Goal: Task Accomplishment & Management: Manage account settings

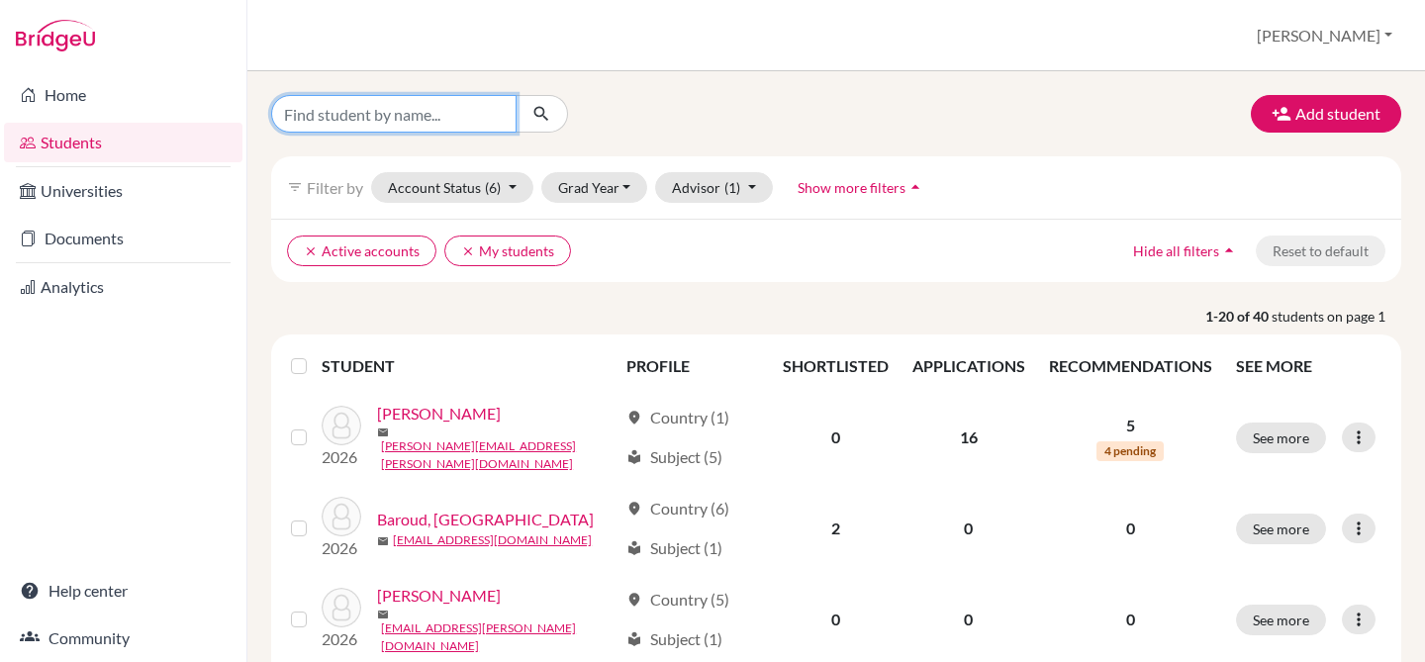
click at [403, 108] on input "Find student by name..." at bounding box center [393, 114] width 245 height 38
type input "atzbac"
click at [541, 106] on icon "submit" at bounding box center [541, 114] width 20 height 20
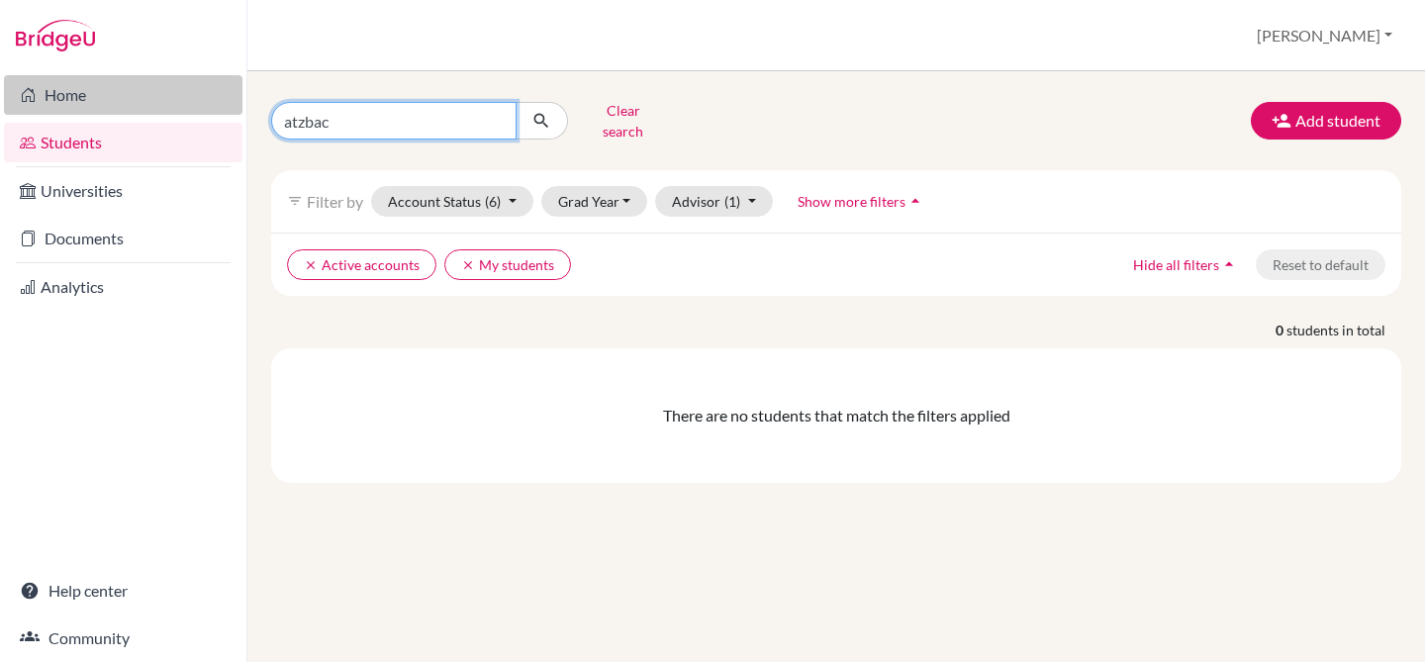
drag, startPoint x: 348, startPoint y: 121, endPoint x: 92, endPoint y: 88, distance: 258.3
click at [92, 88] on div "Home Students Universities Documents Analytics Help center Community Students o…" at bounding box center [712, 331] width 1425 height 662
type input "amelia"
click button "submit" at bounding box center [541, 121] width 52 height 38
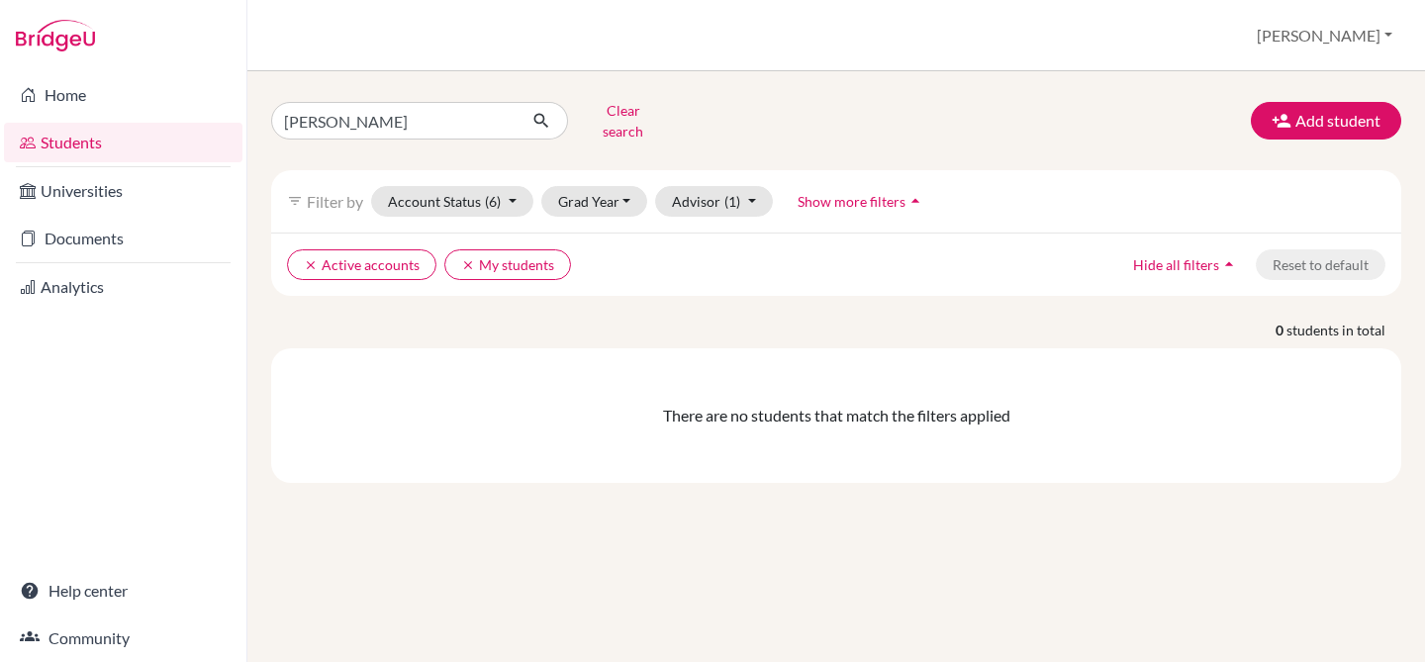
click at [131, 138] on link "Students" at bounding box center [123, 143] width 238 height 40
click at [304, 258] on icon "clear" at bounding box center [311, 265] width 14 height 14
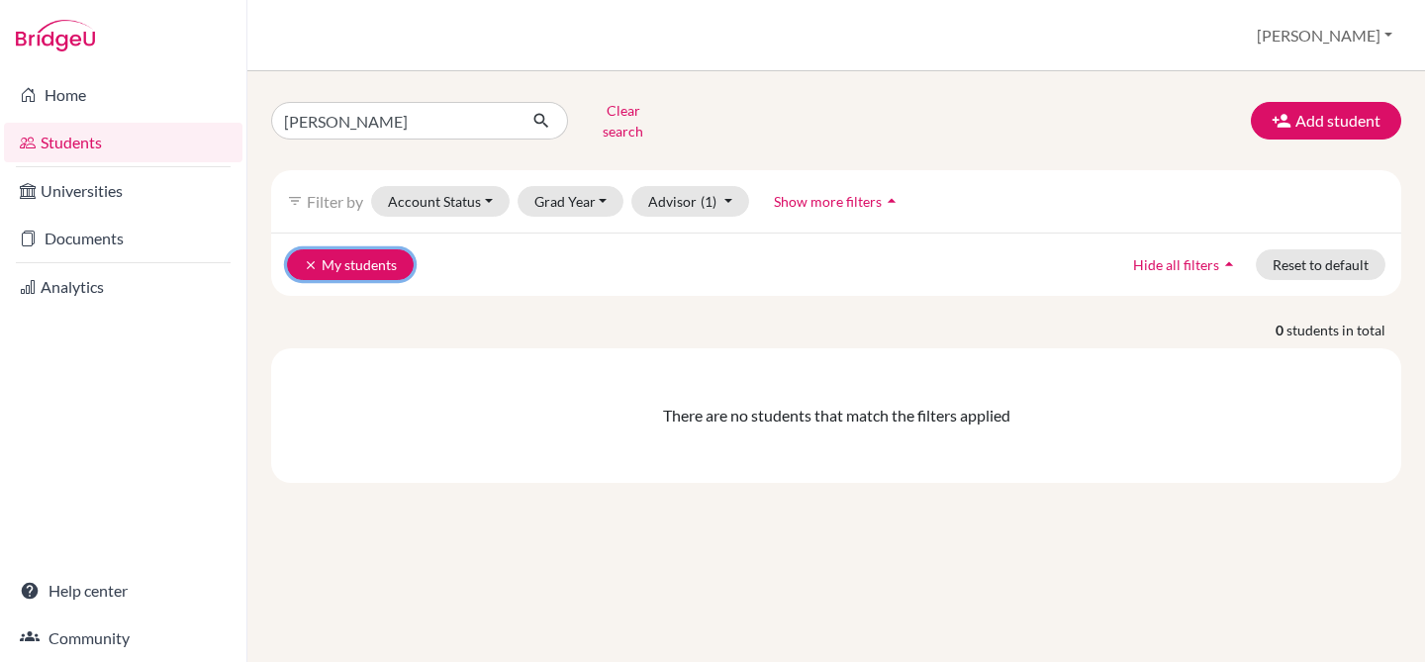
click at [307, 258] on icon "clear" at bounding box center [311, 265] width 14 height 14
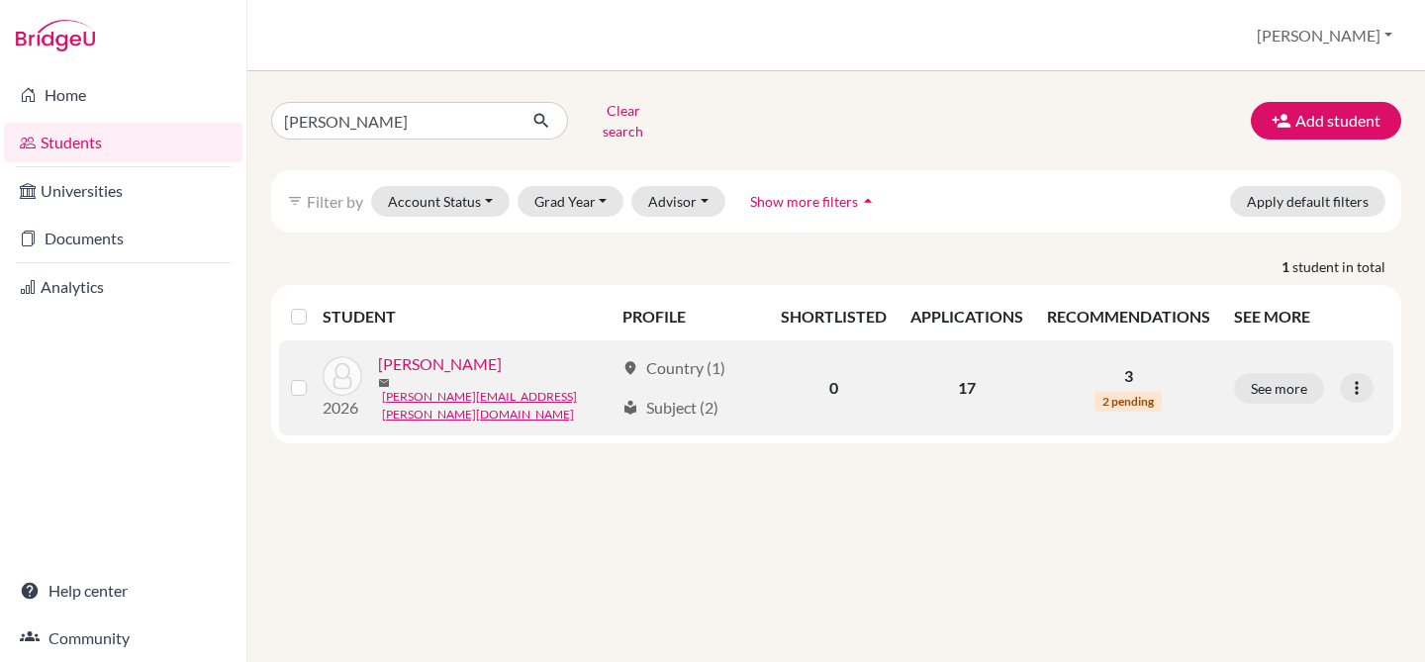
click at [465, 358] on link "Atzbach, Amelia" at bounding box center [440, 364] width 124 height 24
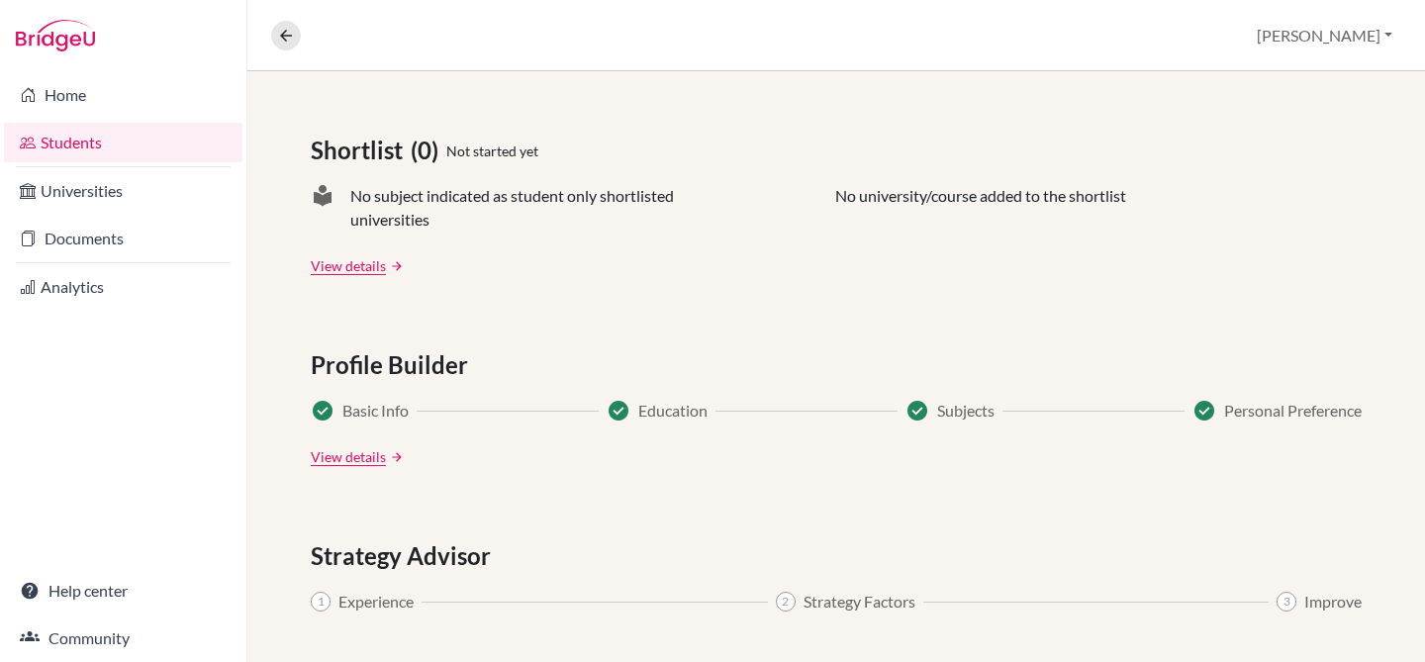
scroll to position [424, 0]
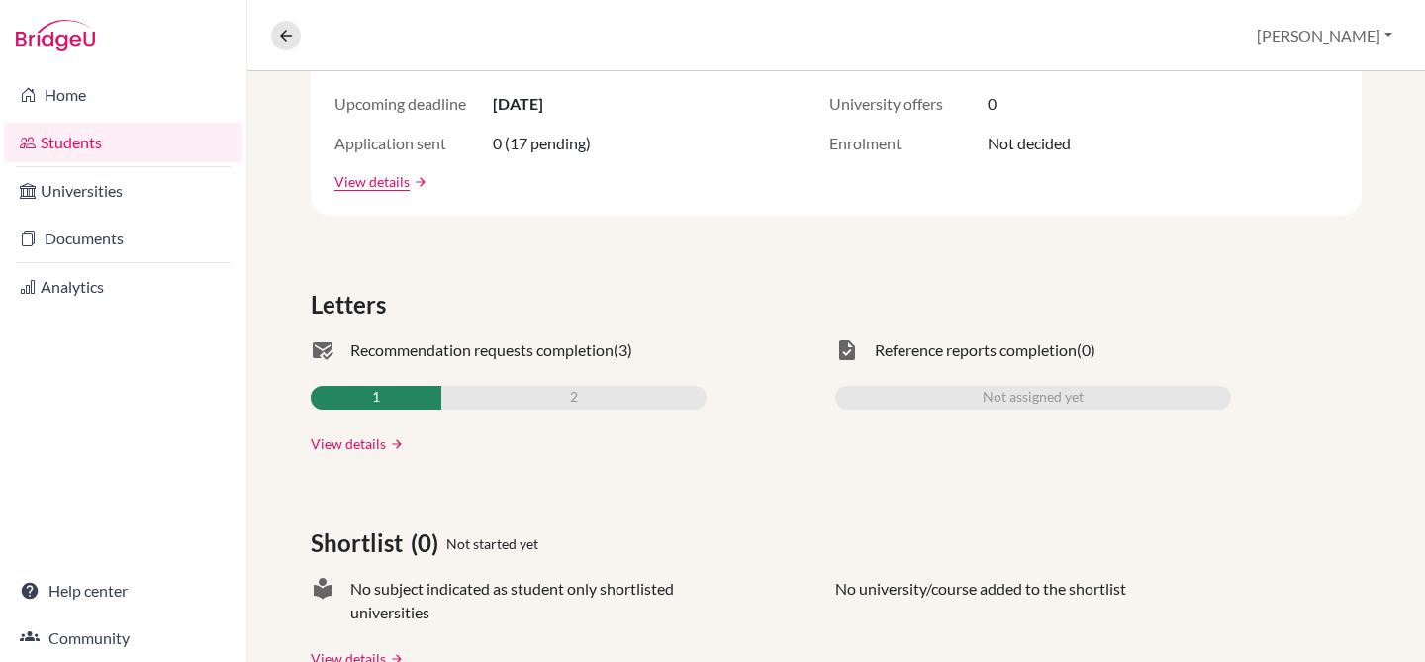
click at [342, 437] on link "View details" at bounding box center [348, 443] width 75 height 21
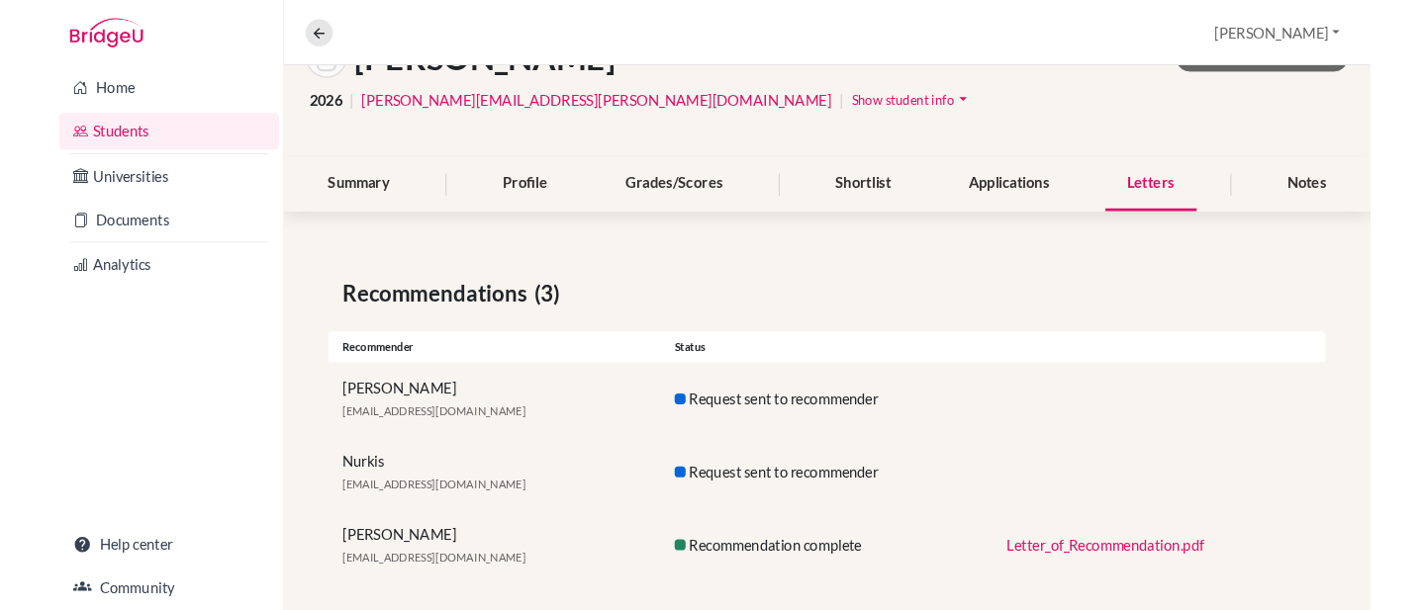
scroll to position [157, 0]
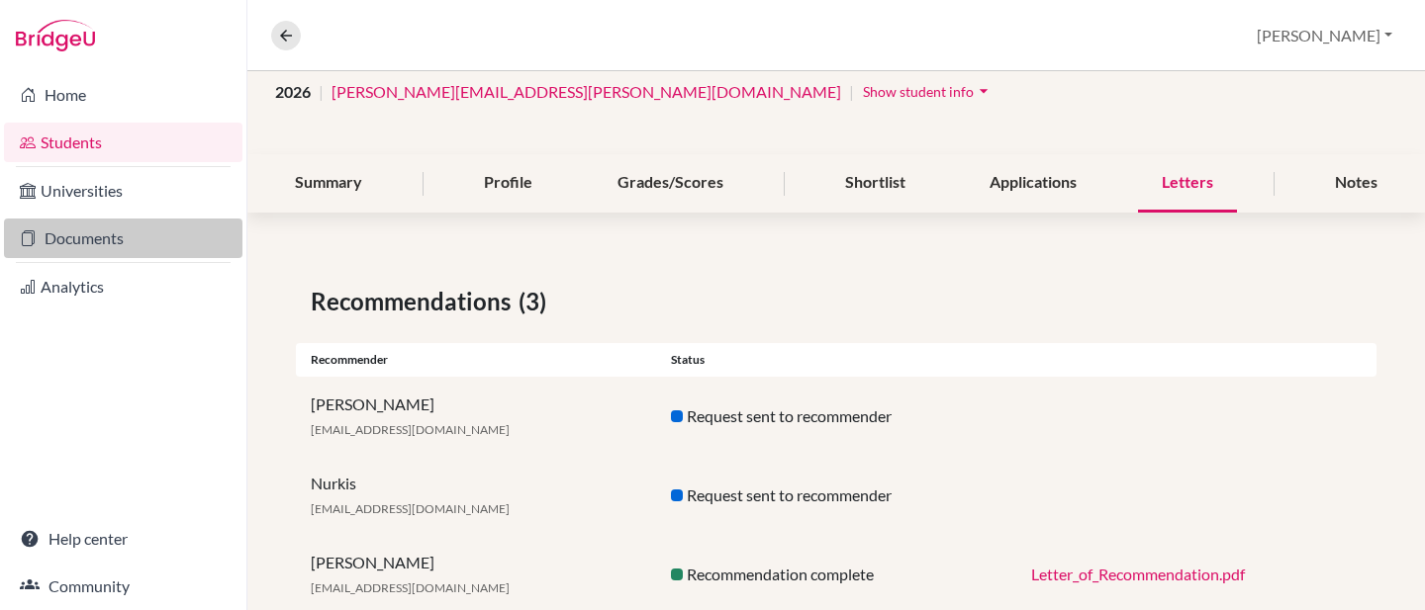
click at [80, 241] on link "Documents" at bounding box center [123, 239] width 238 height 40
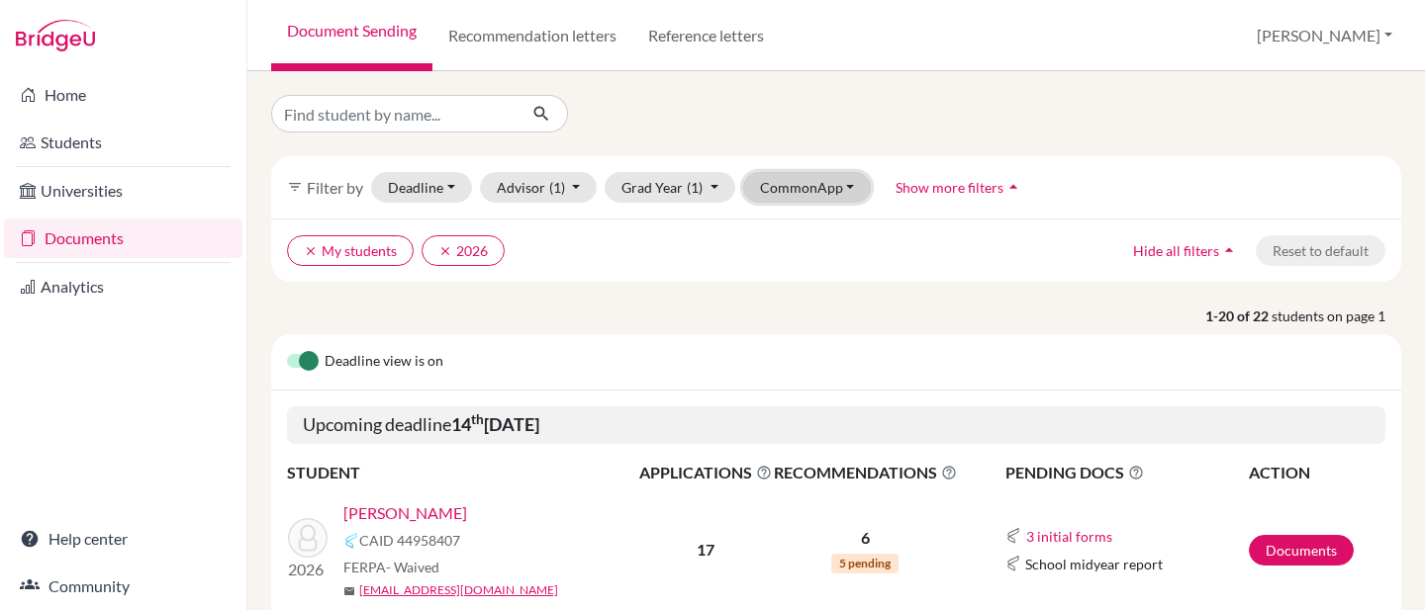
click at [785, 190] on button "CommonApp" at bounding box center [807, 187] width 129 height 31
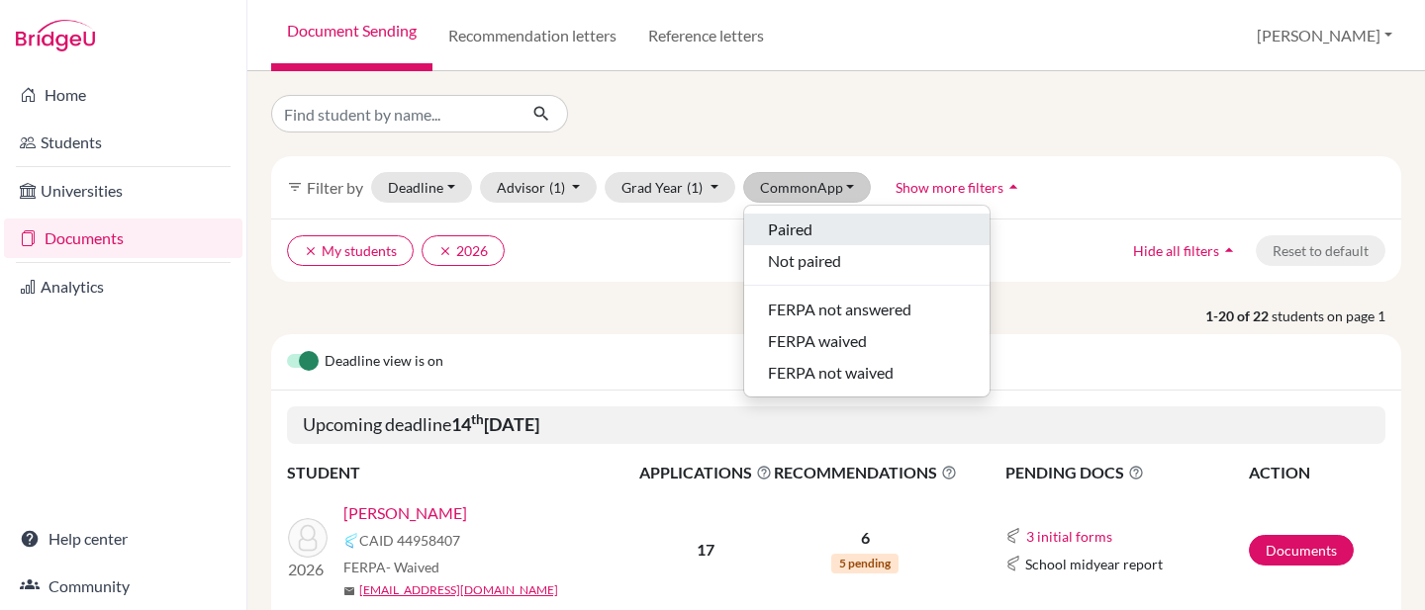
click at [799, 222] on span "Paired" at bounding box center [790, 230] width 45 height 24
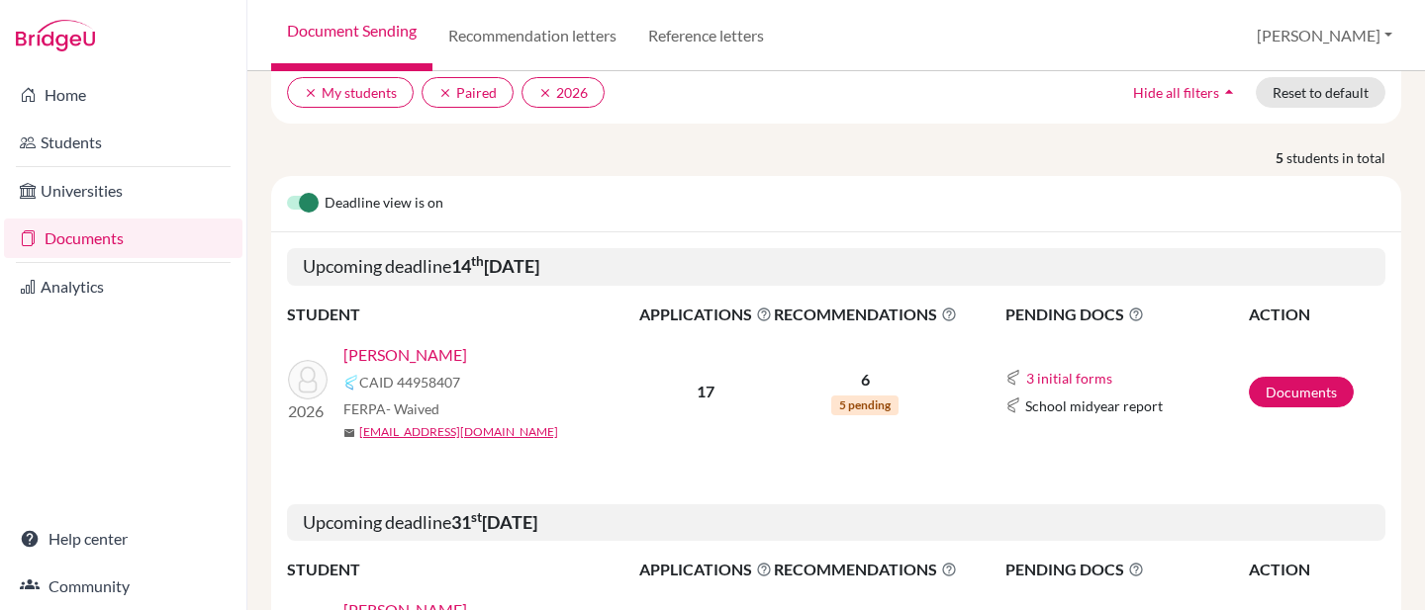
scroll to position [231, 0]
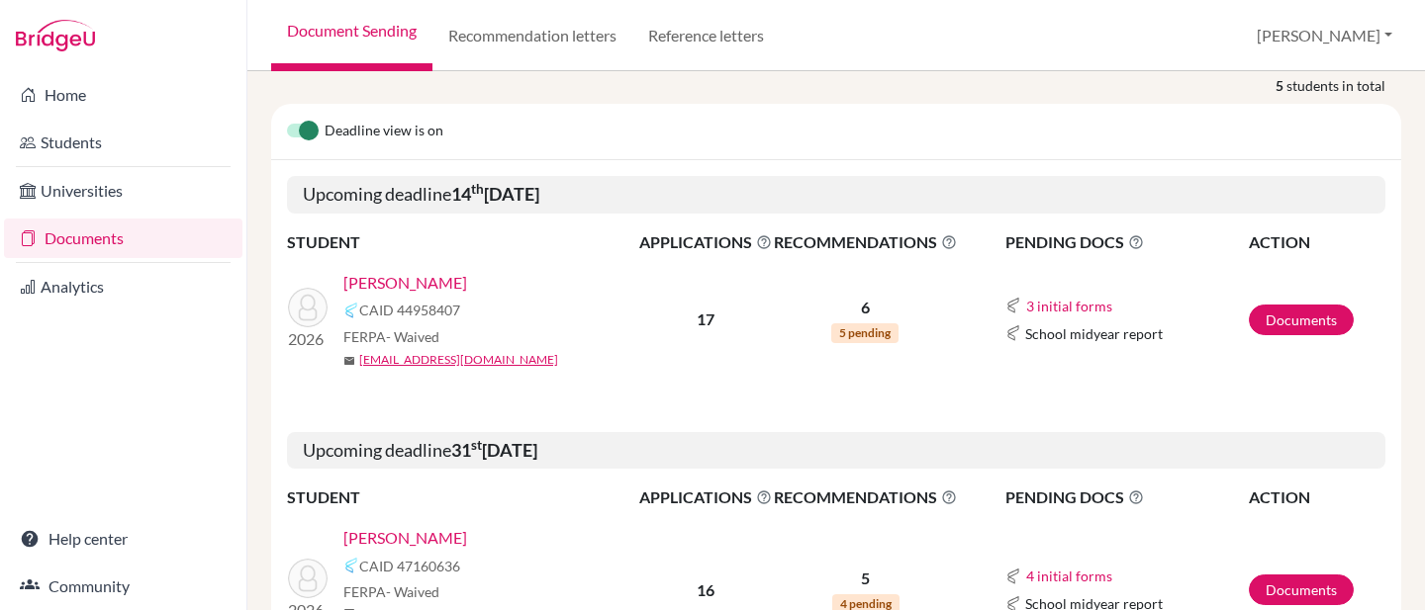
click at [407, 281] on link "[PERSON_NAME]" at bounding box center [405, 283] width 124 height 24
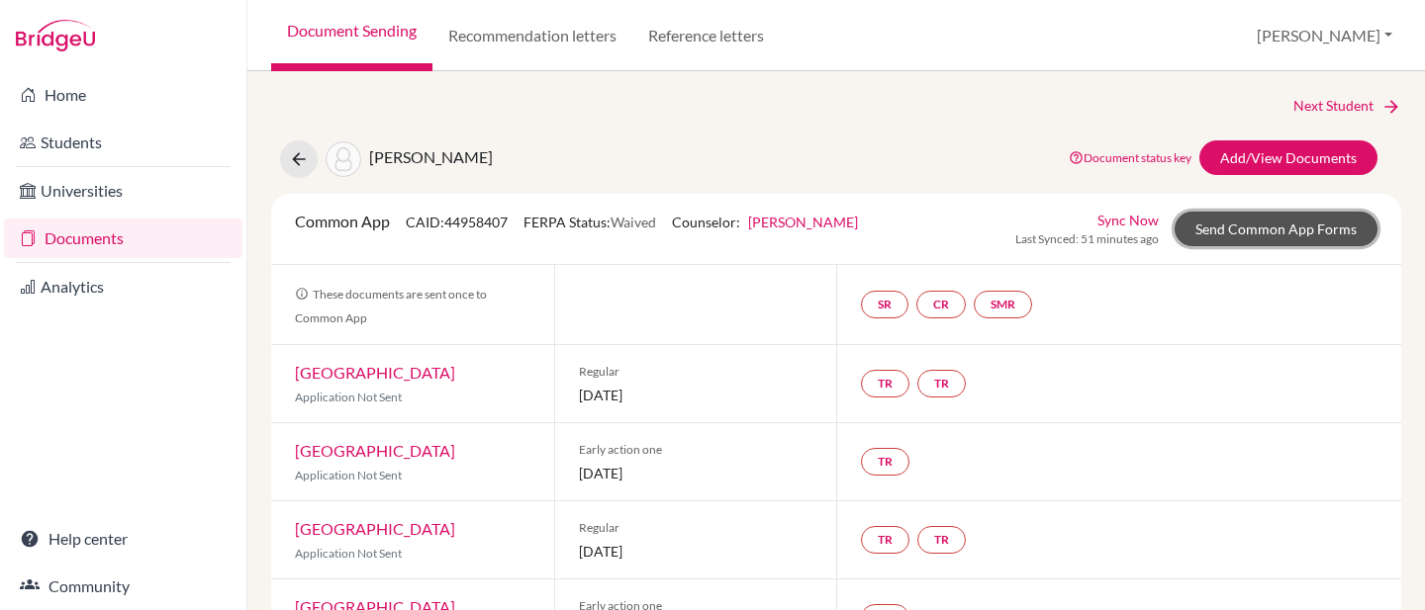
click at [1258, 231] on link "Send Common App Forms" at bounding box center [1275, 229] width 203 height 35
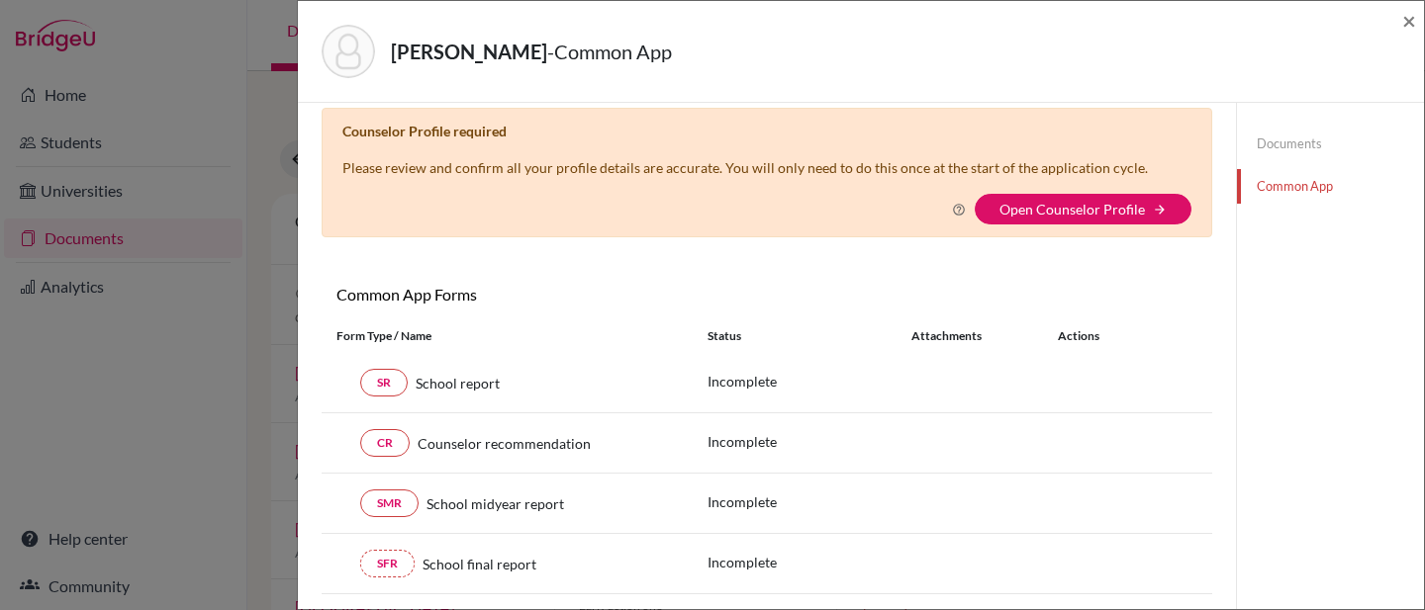
scroll to position [21, 0]
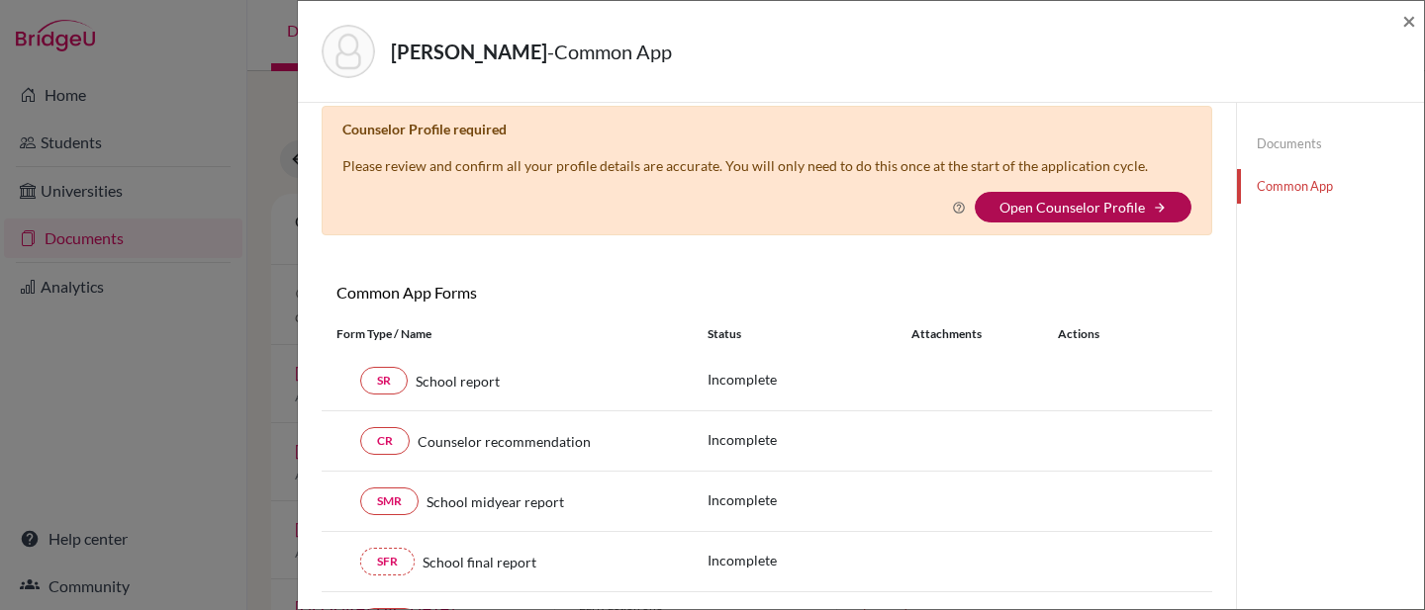
click at [1100, 208] on link "Open Counselor Profile" at bounding box center [1071, 207] width 145 height 17
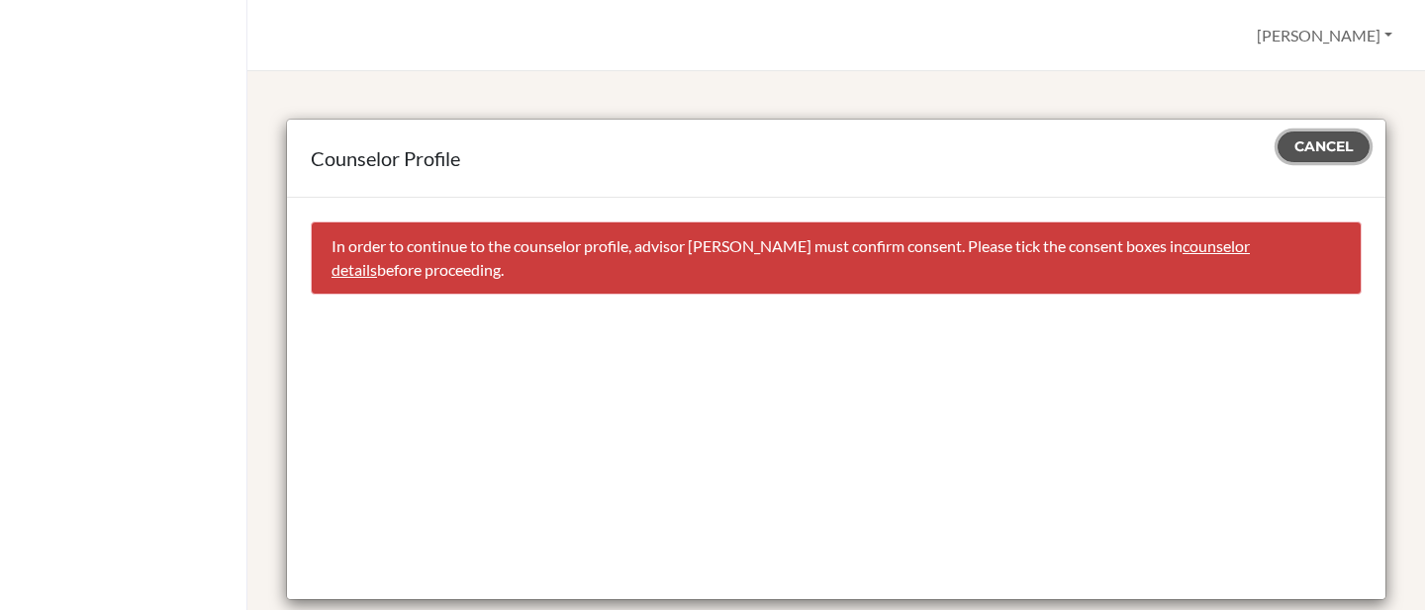
click at [1302, 147] on span "Cancel" at bounding box center [1323, 147] width 58 height 18
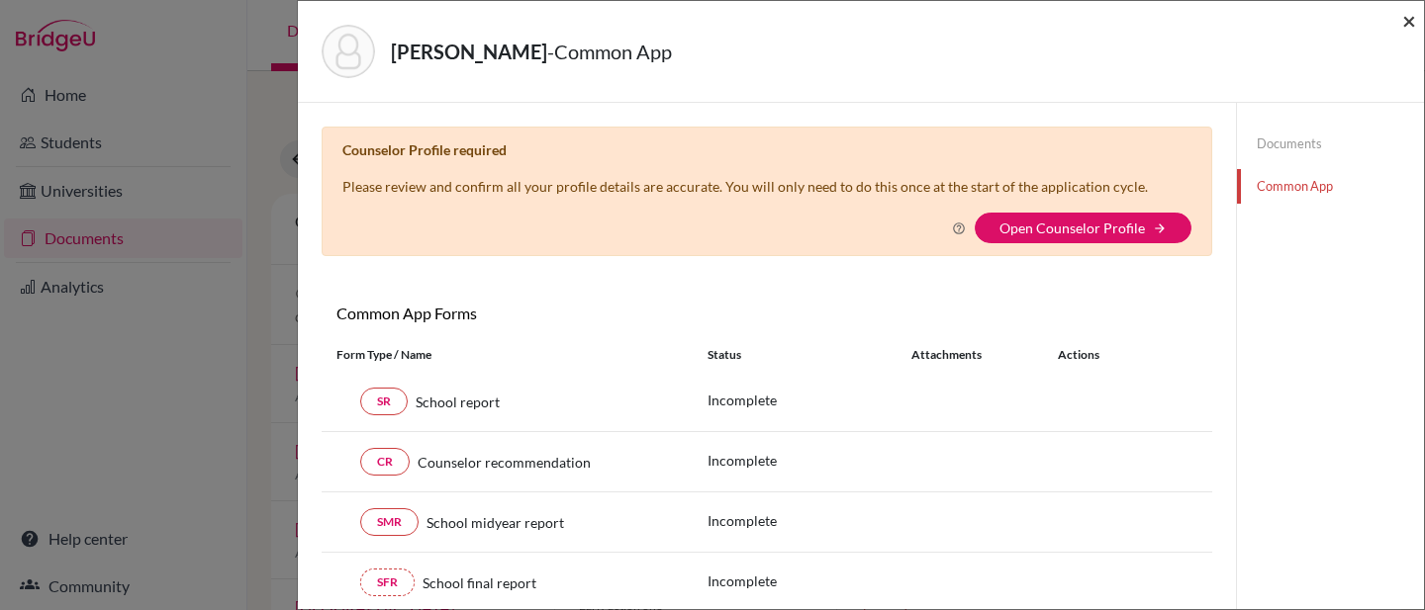
click at [1406, 20] on span "×" at bounding box center [1409, 20] width 14 height 29
click at [1406, 17] on span "×" at bounding box center [1409, 20] width 14 height 29
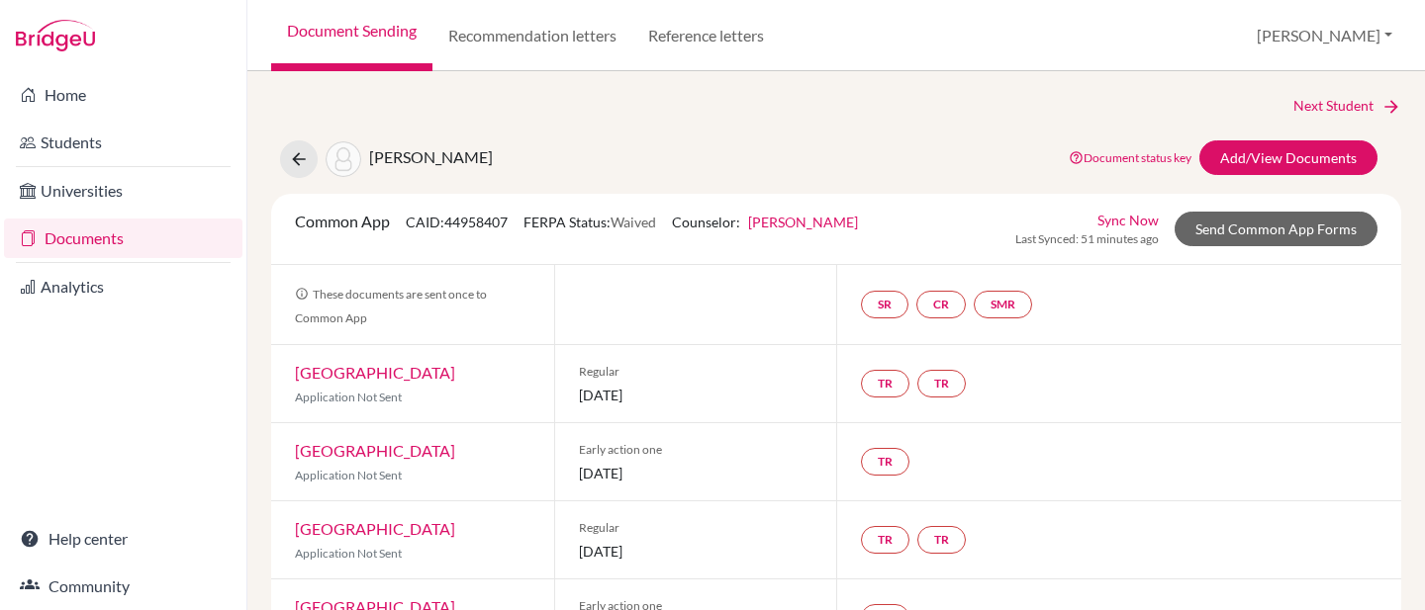
scroll to position [7, 0]
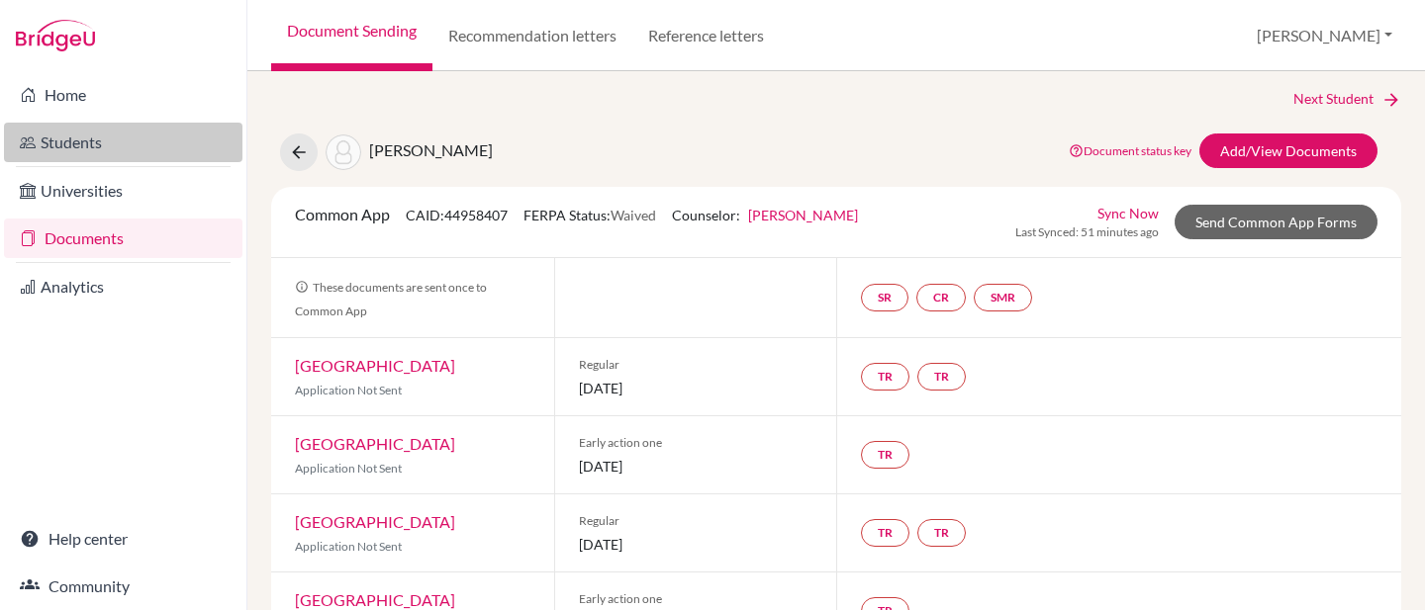
click at [87, 155] on link "Students" at bounding box center [123, 143] width 238 height 40
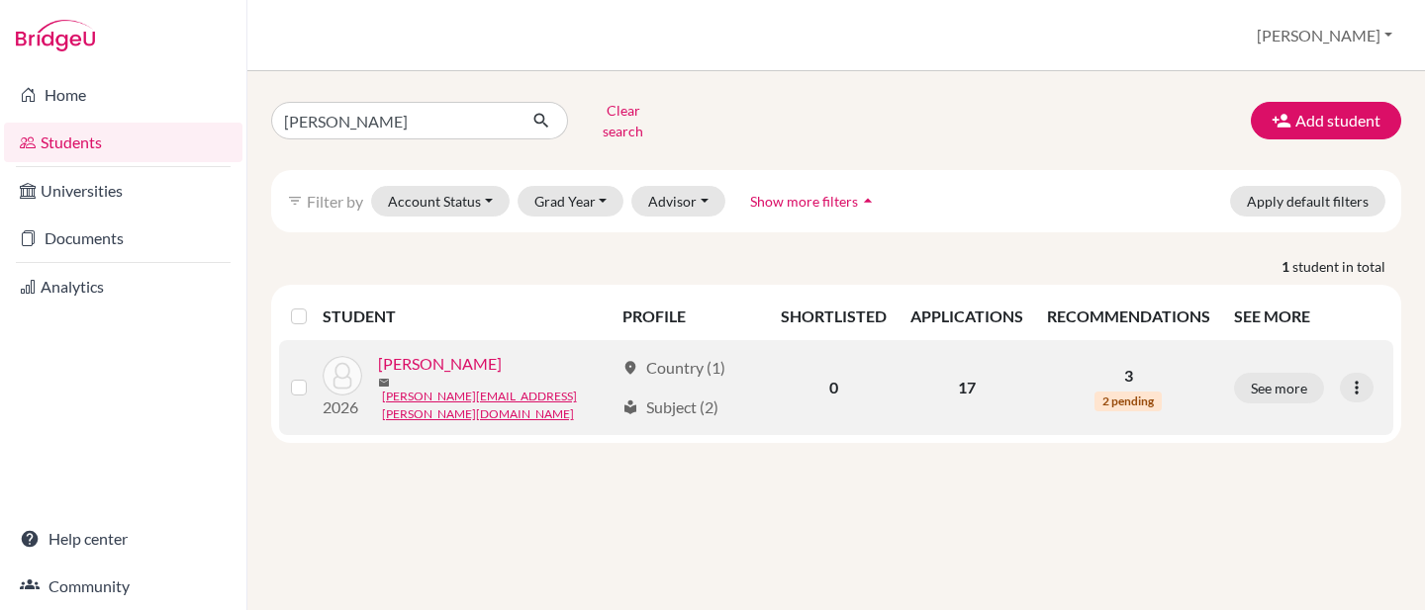
click at [448, 359] on link "[PERSON_NAME]" at bounding box center [440, 364] width 124 height 24
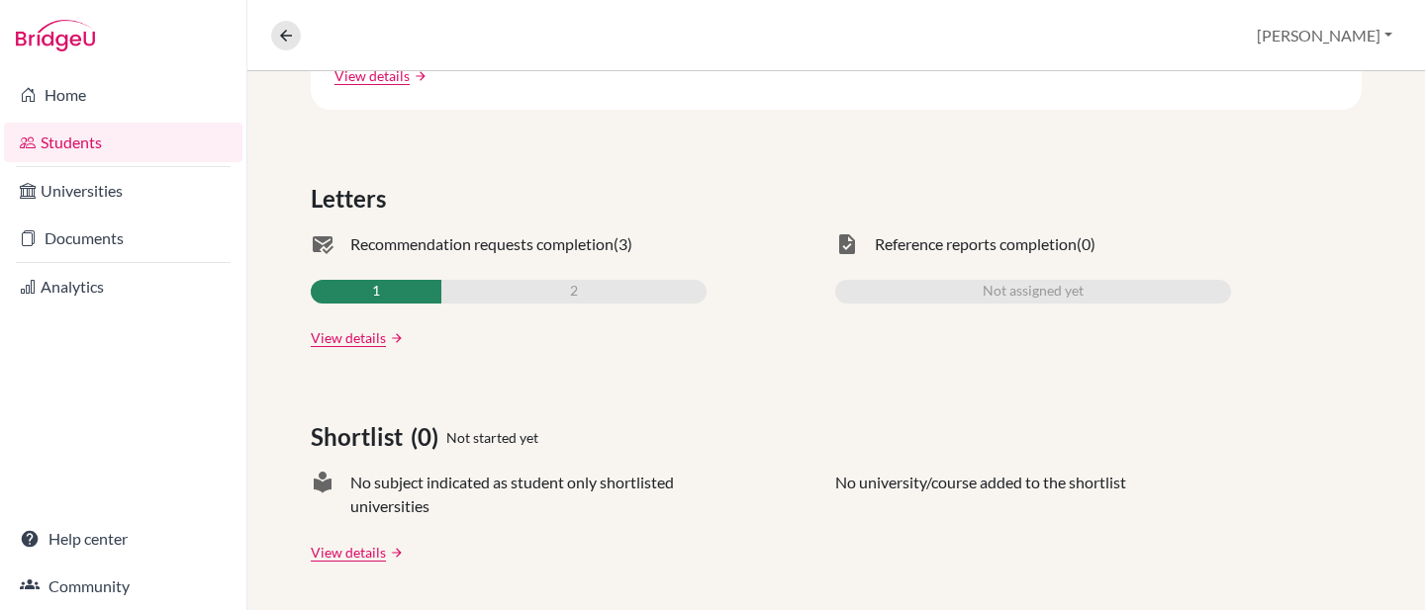
scroll to position [535, 0]
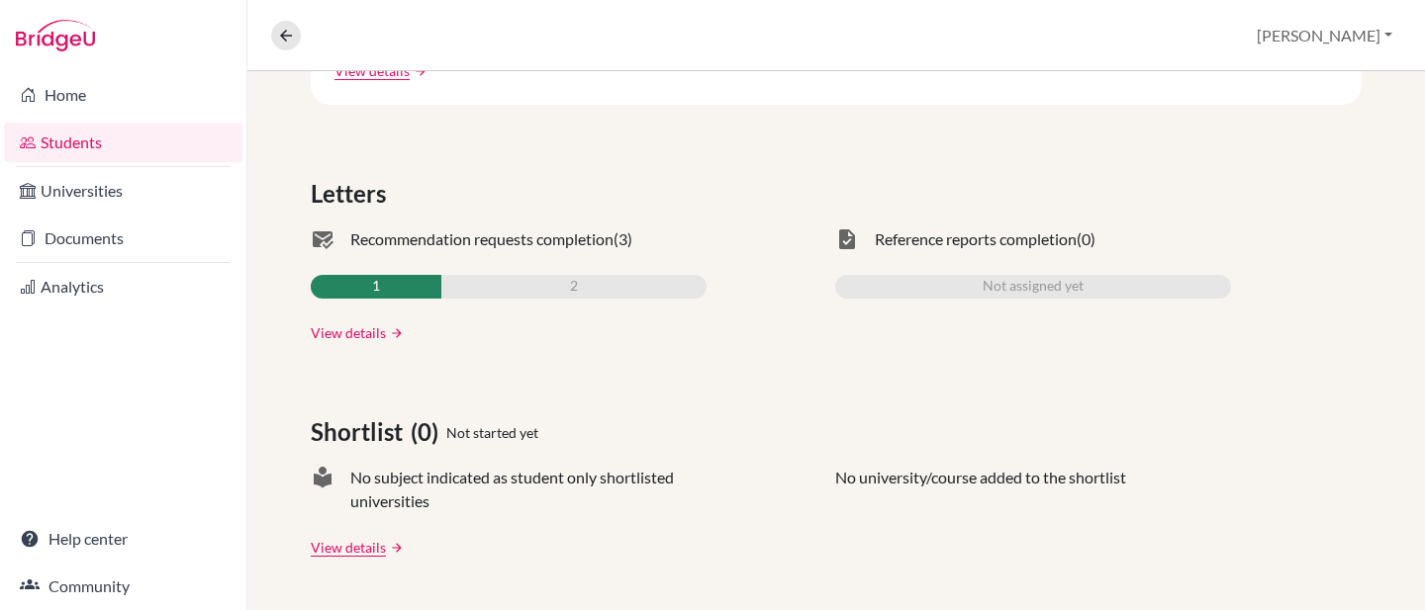
click at [337, 332] on link "View details" at bounding box center [348, 333] width 75 height 21
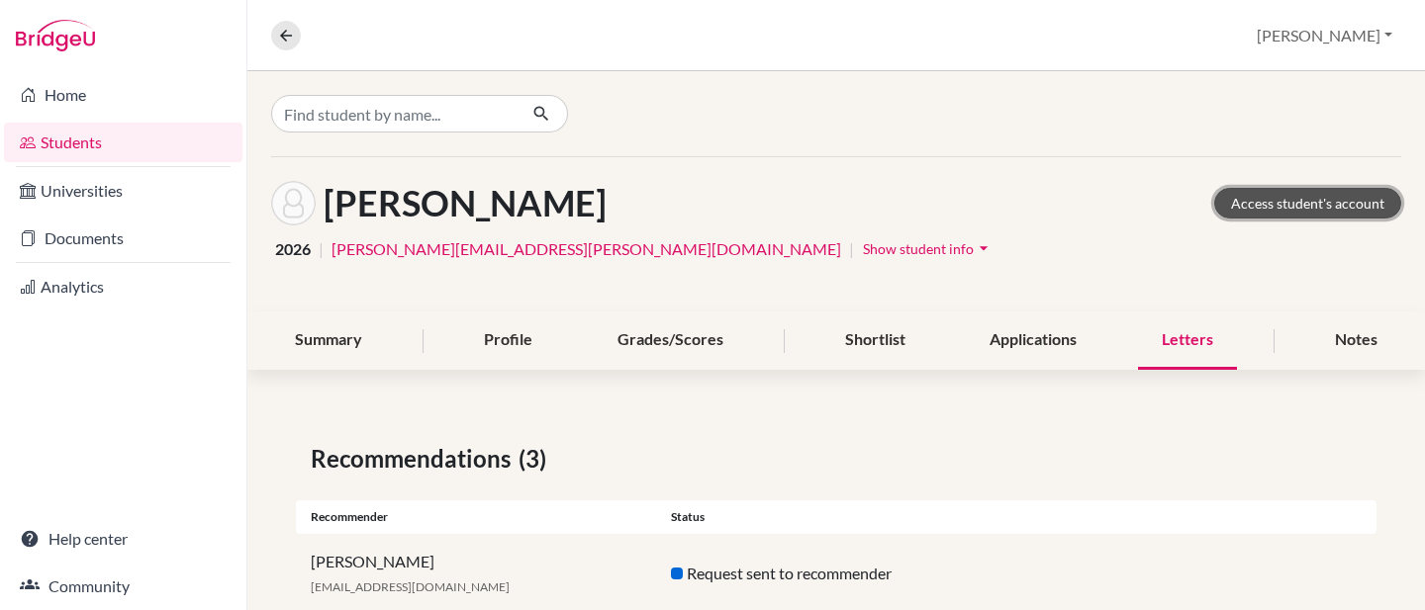
click at [1309, 208] on link "Access student's account" at bounding box center [1307, 203] width 187 height 31
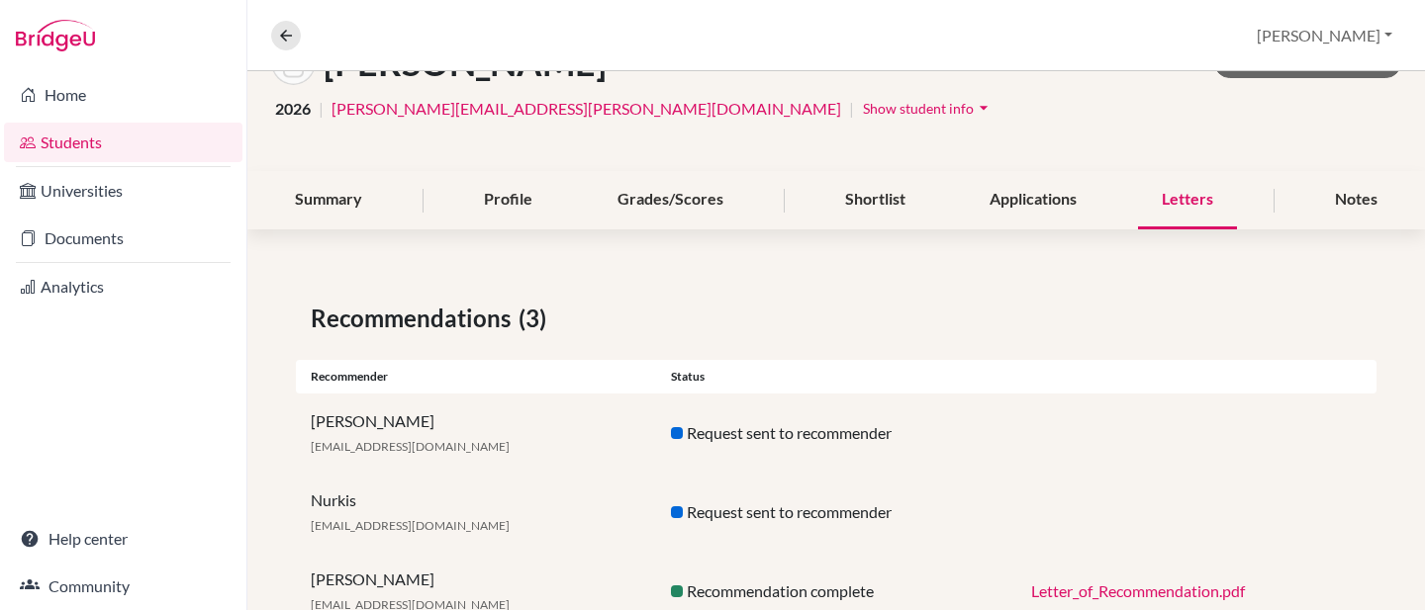
scroll to position [116, 0]
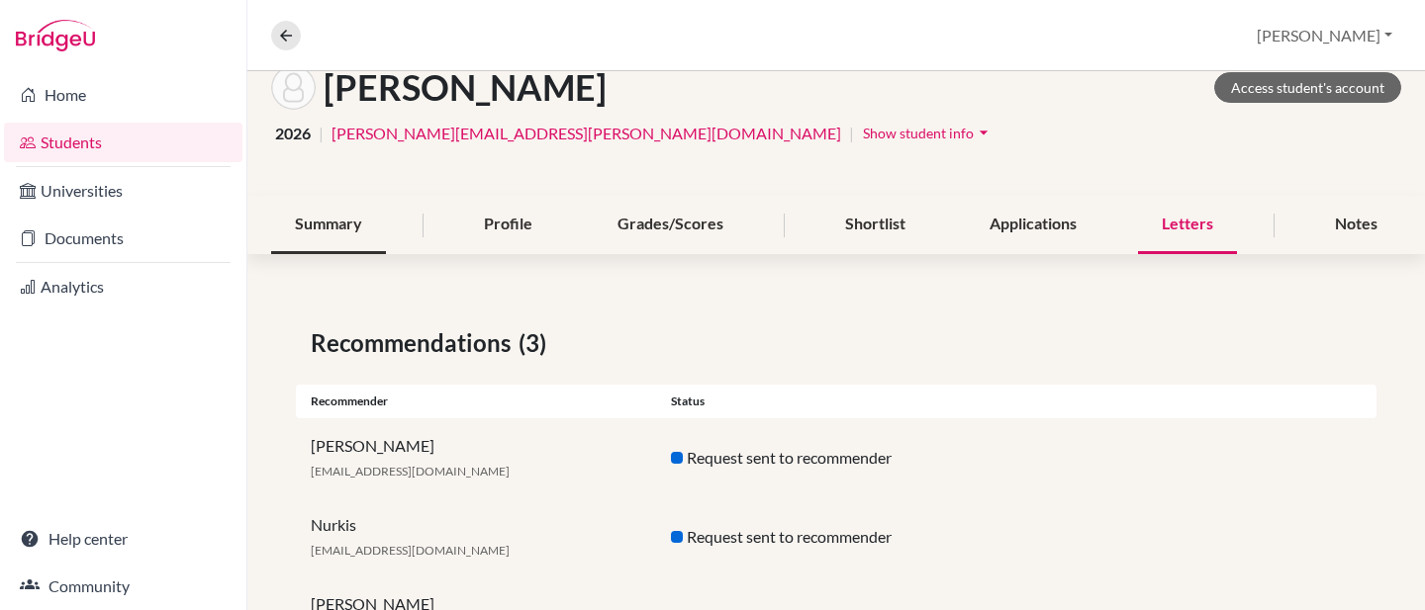
click at [333, 224] on div "Summary" at bounding box center [328, 225] width 115 height 58
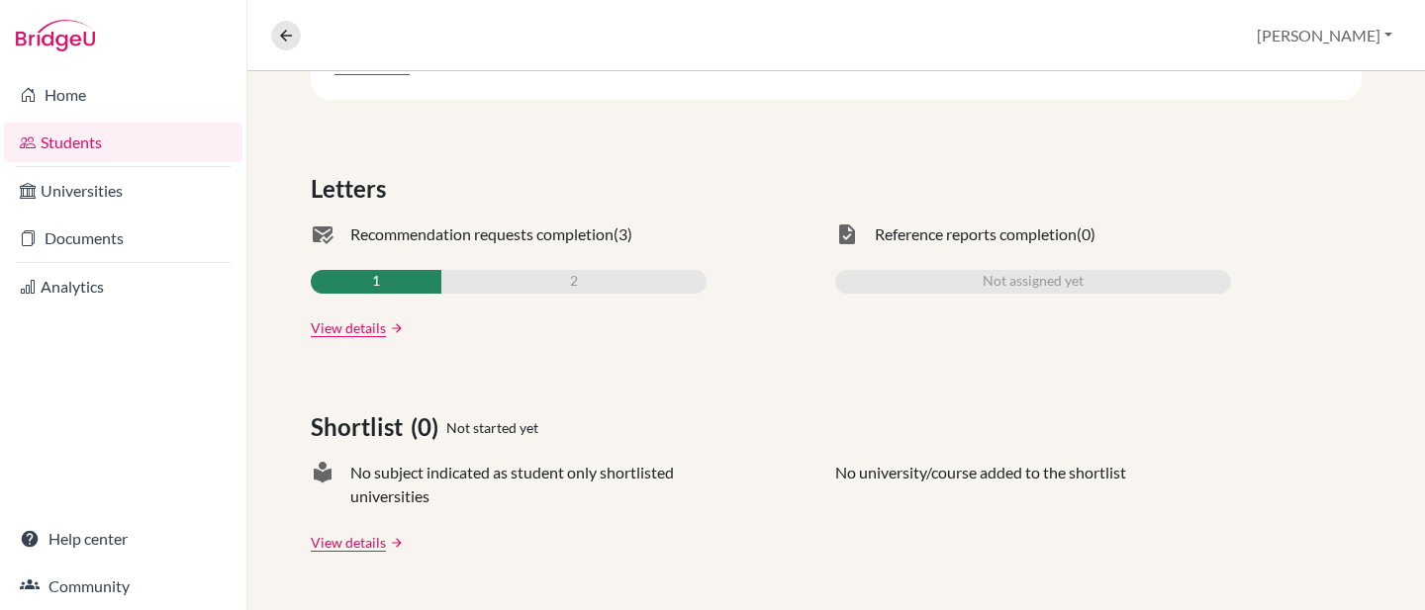
scroll to position [405, 0]
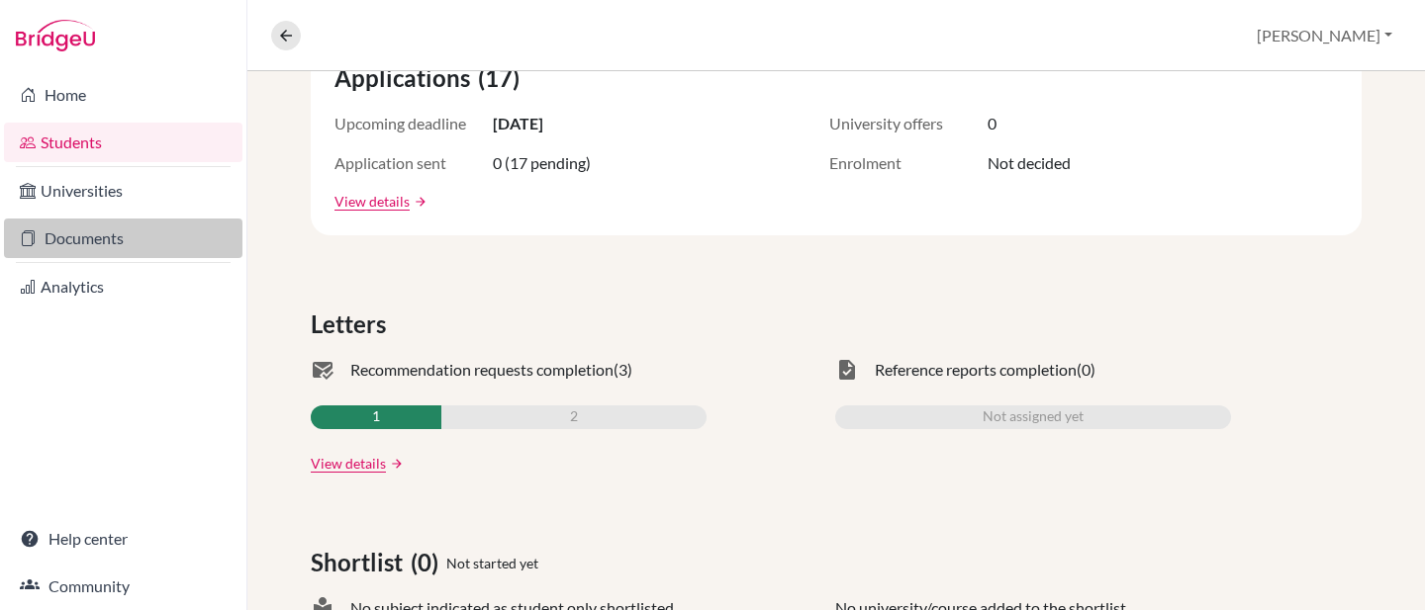
click at [84, 237] on link "Documents" at bounding box center [123, 239] width 238 height 40
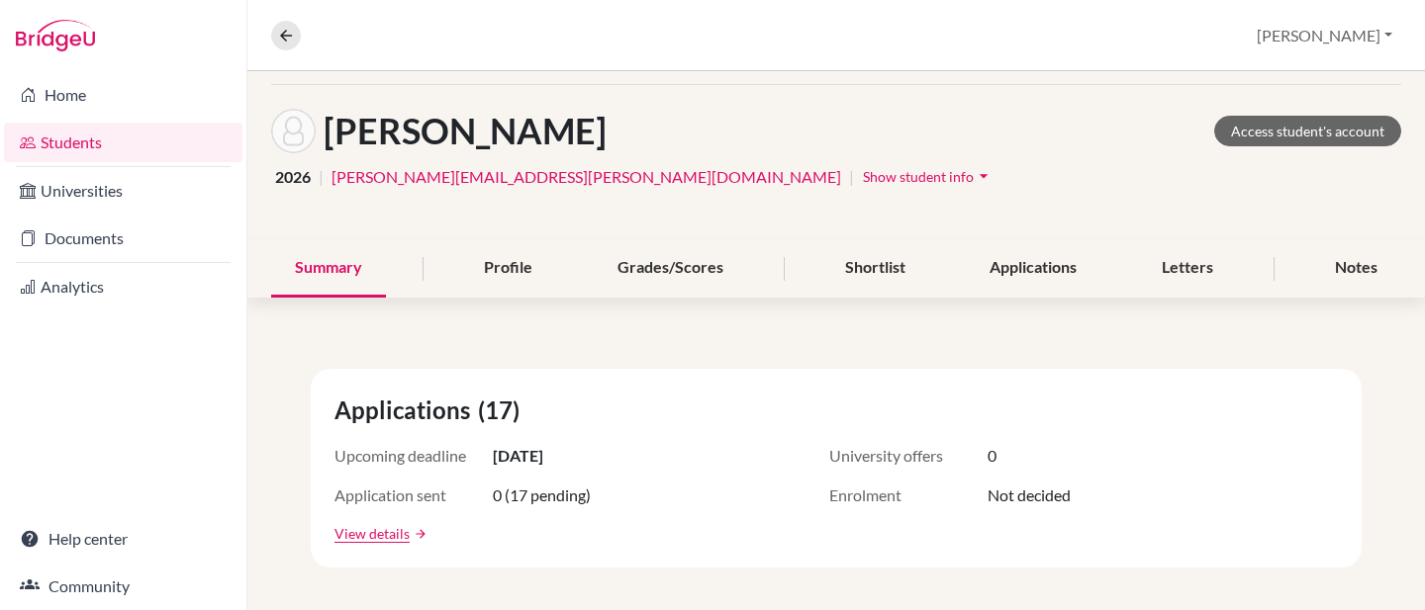
scroll to position [58, 0]
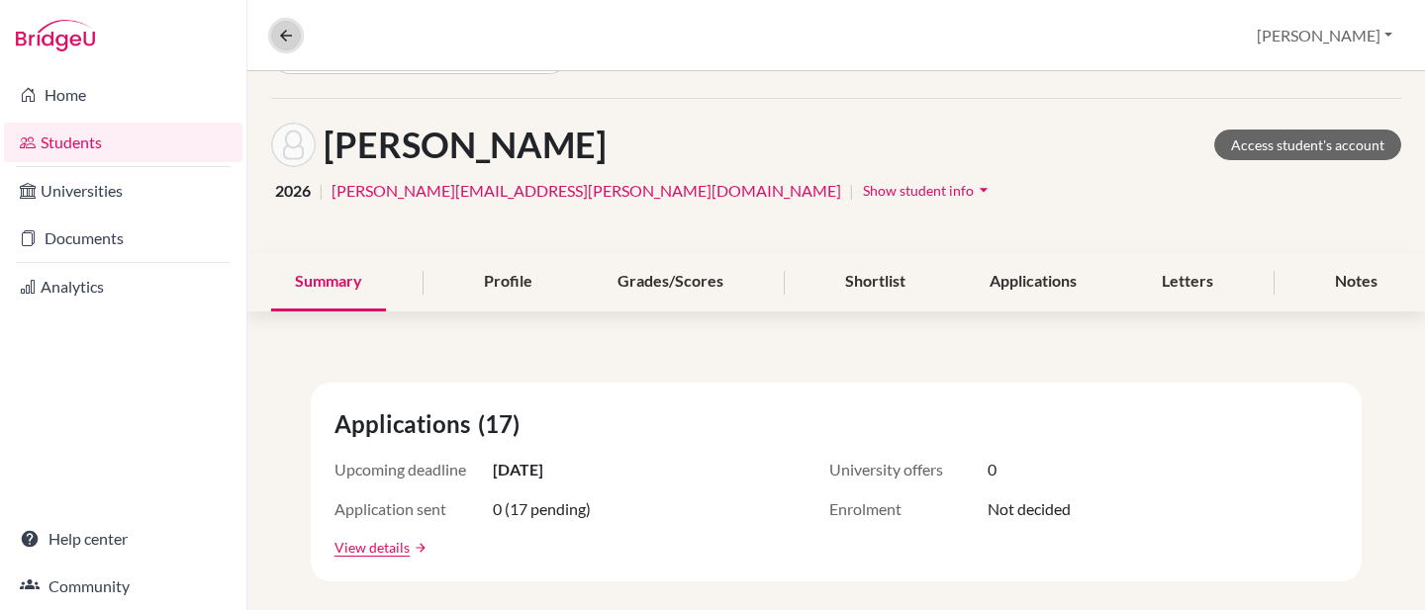
click at [288, 38] on icon at bounding box center [286, 36] width 18 height 18
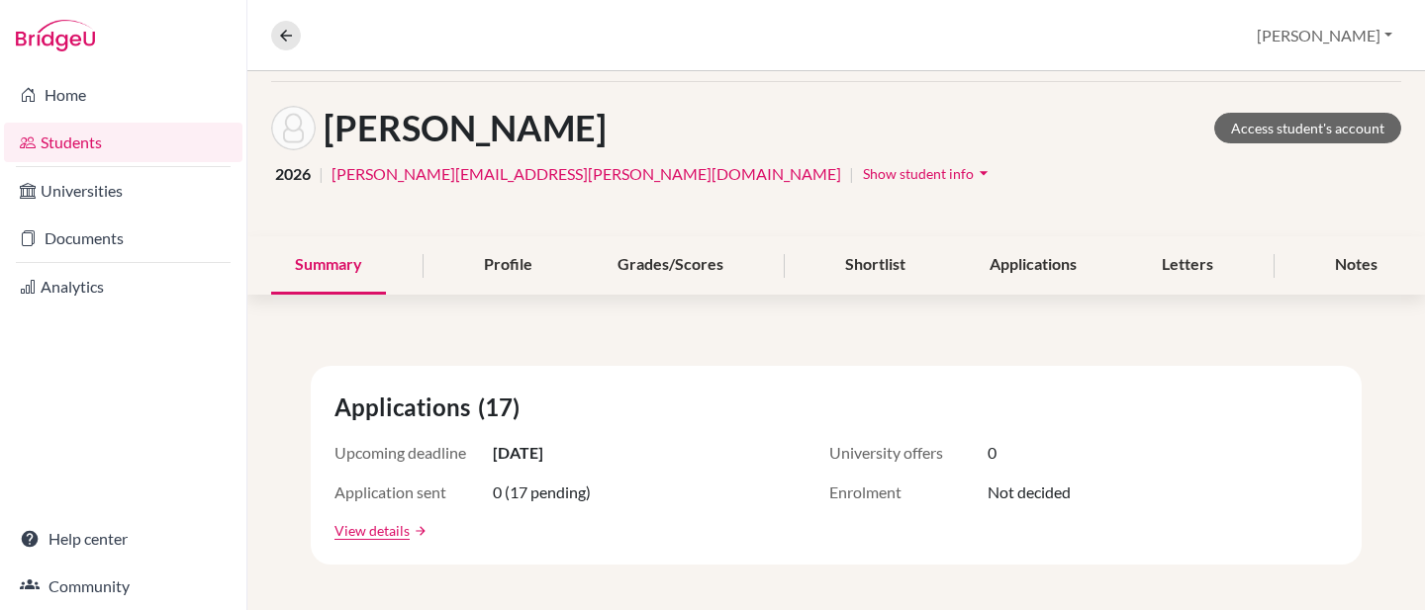
scroll to position [79, 0]
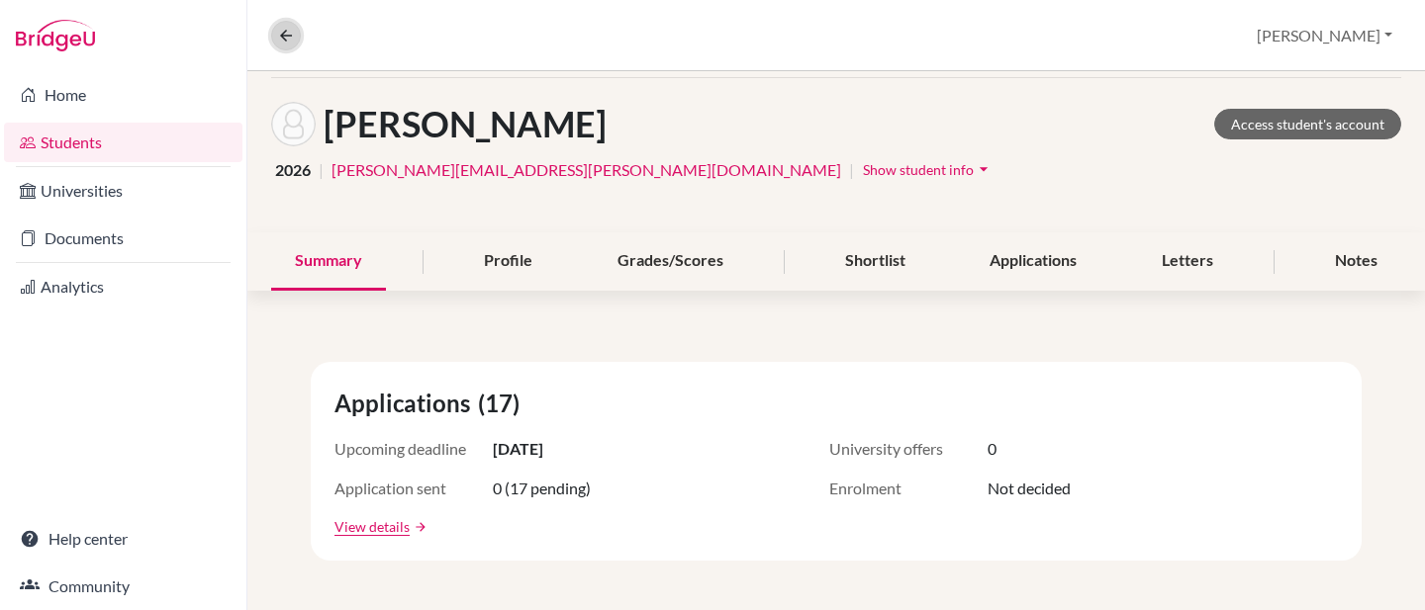
click at [277, 37] on icon at bounding box center [286, 36] width 18 height 18
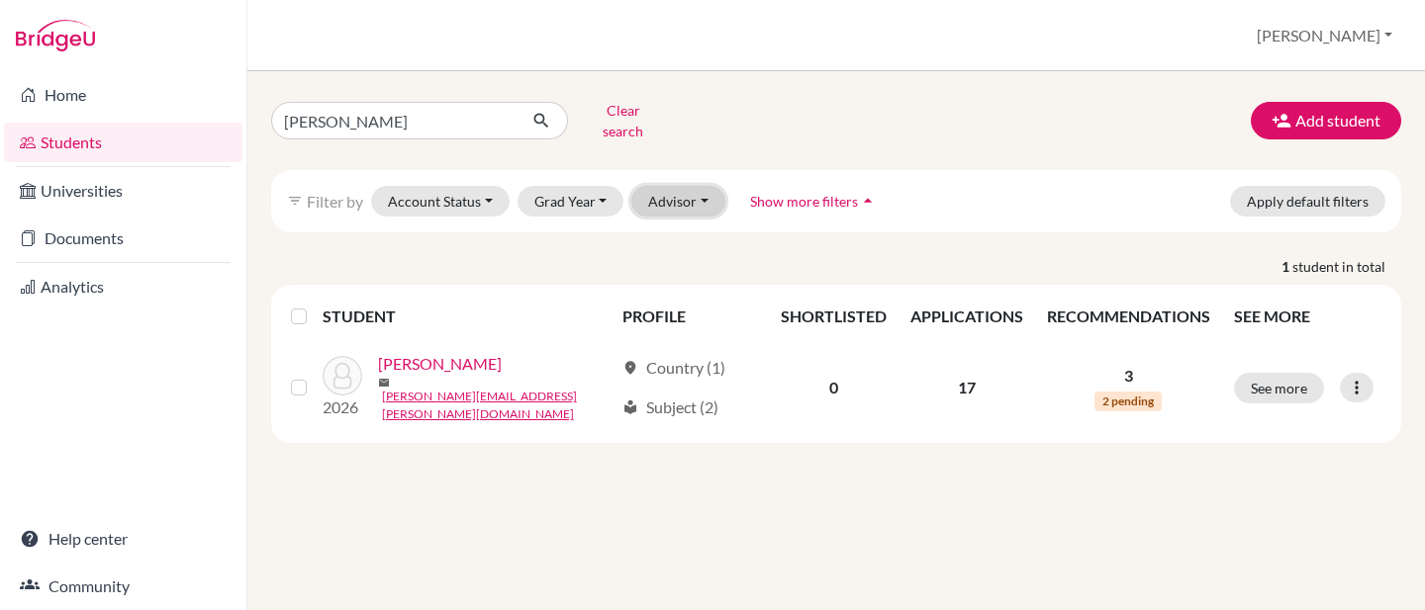
click at [692, 193] on button "Advisor" at bounding box center [678, 201] width 94 height 31
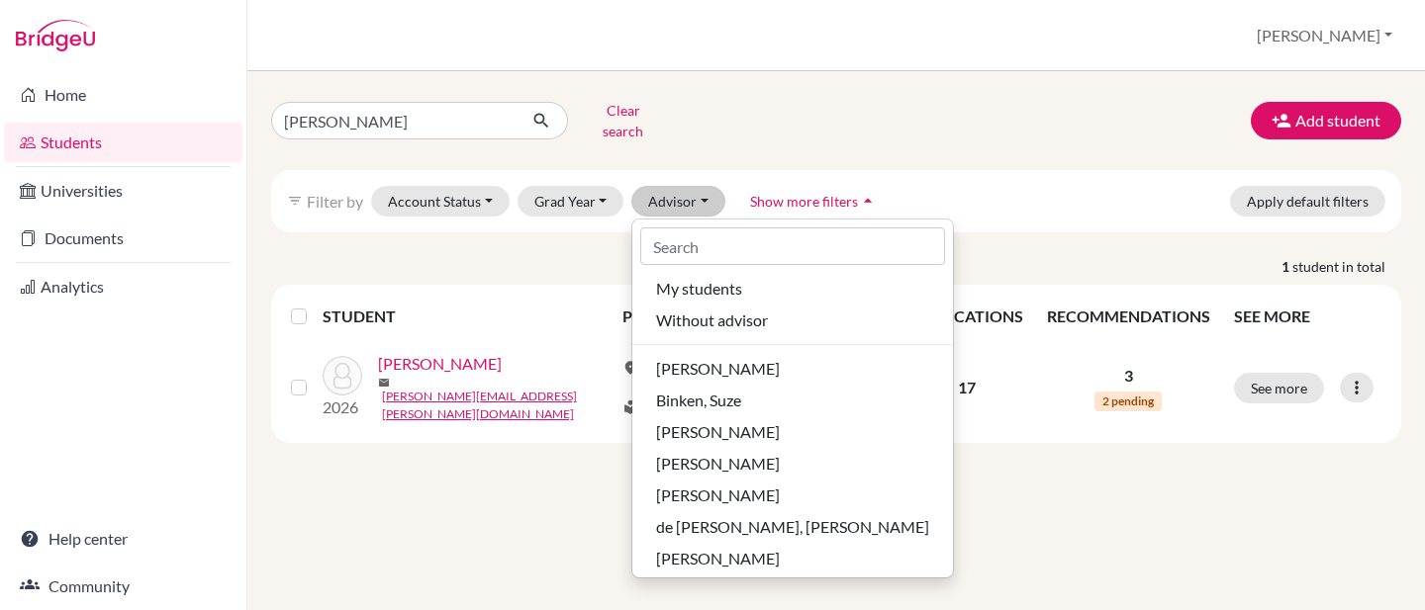
click at [963, 101] on div "amelia Clear search Add student" at bounding box center [835, 120] width 1159 height 51
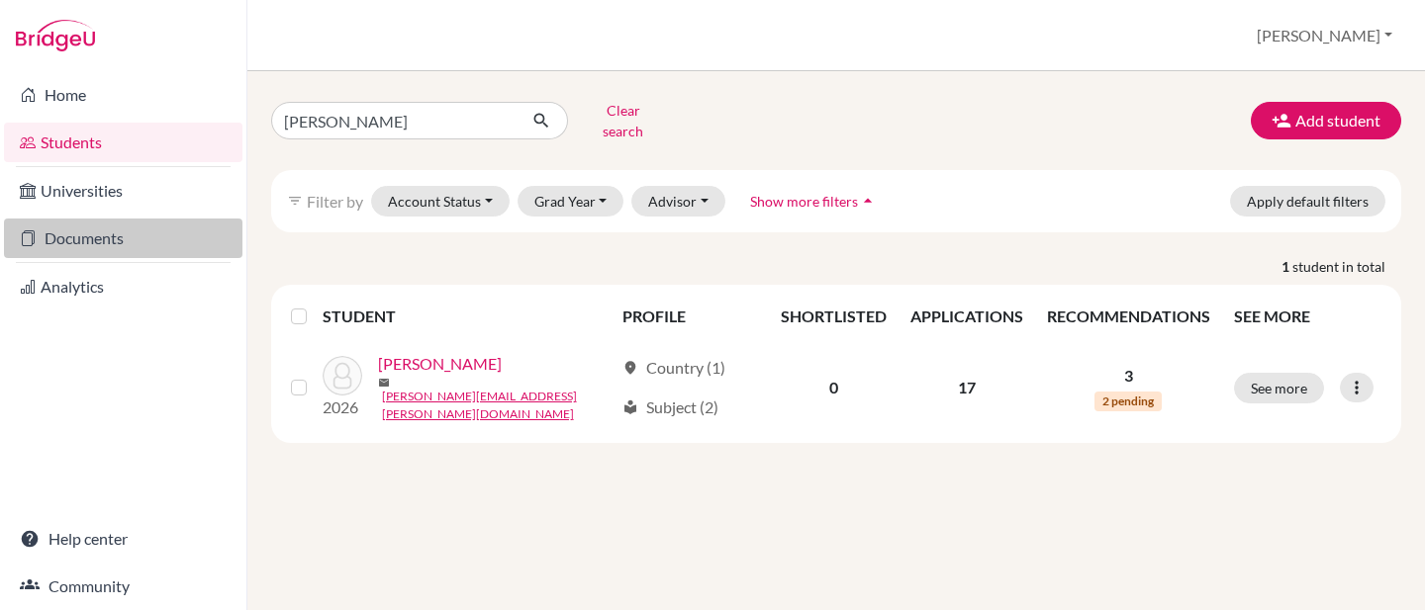
click at [148, 237] on link "Documents" at bounding box center [123, 239] width 238 height 40
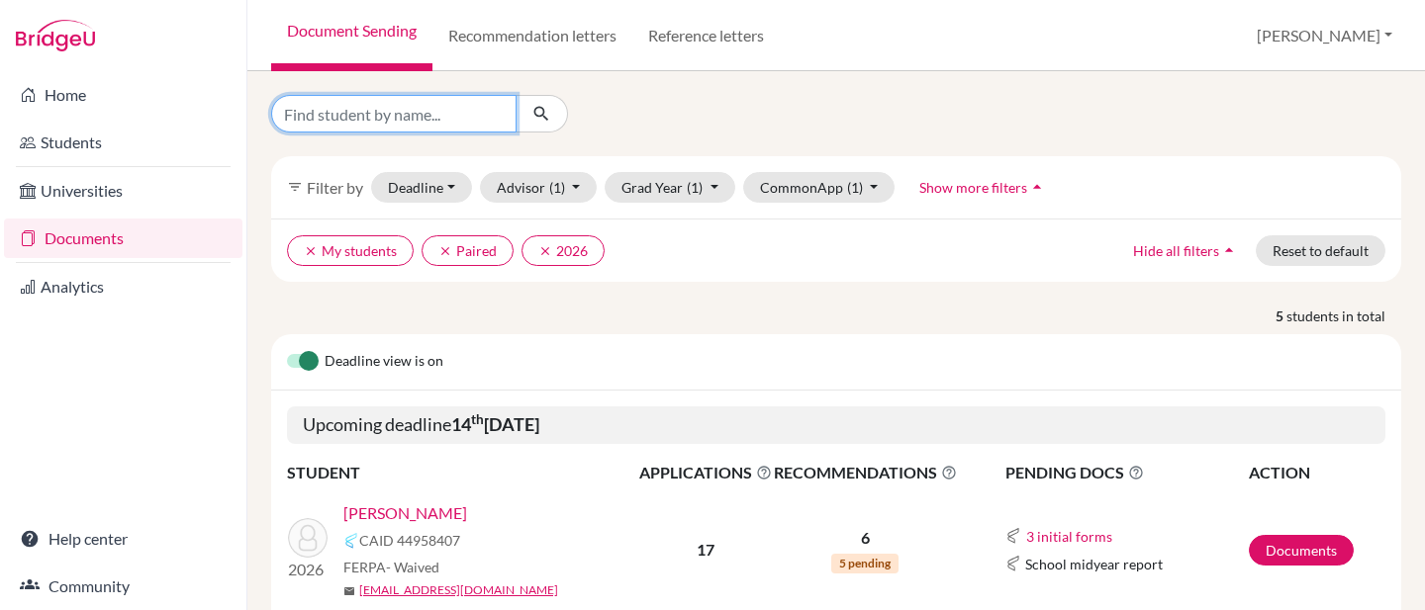
click at [445, 110] on input "Find student by name..." at bounding box center [393, 114] width 245 height 38
type input "amelia"
click at [546, 121] on icon "submit" at bounding box center [541, 114] width 20 height 20
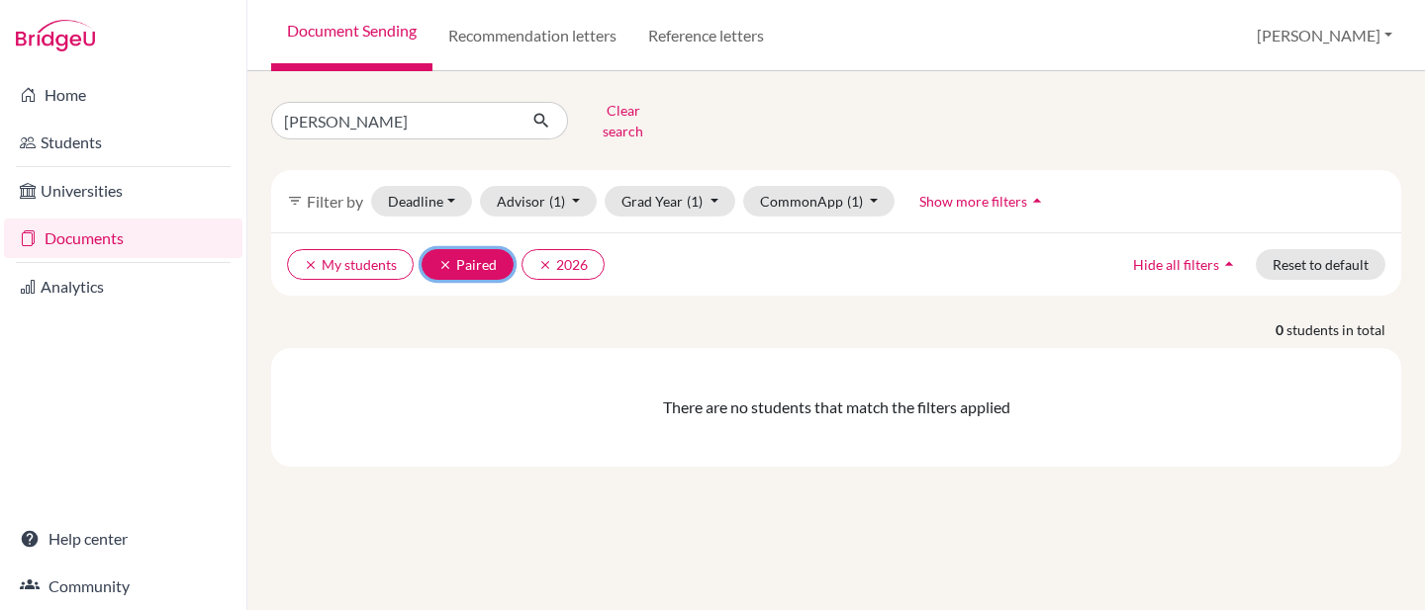
click at [440, 258] on icon "clear" at bounding box center [445, 265] width 14 height 14
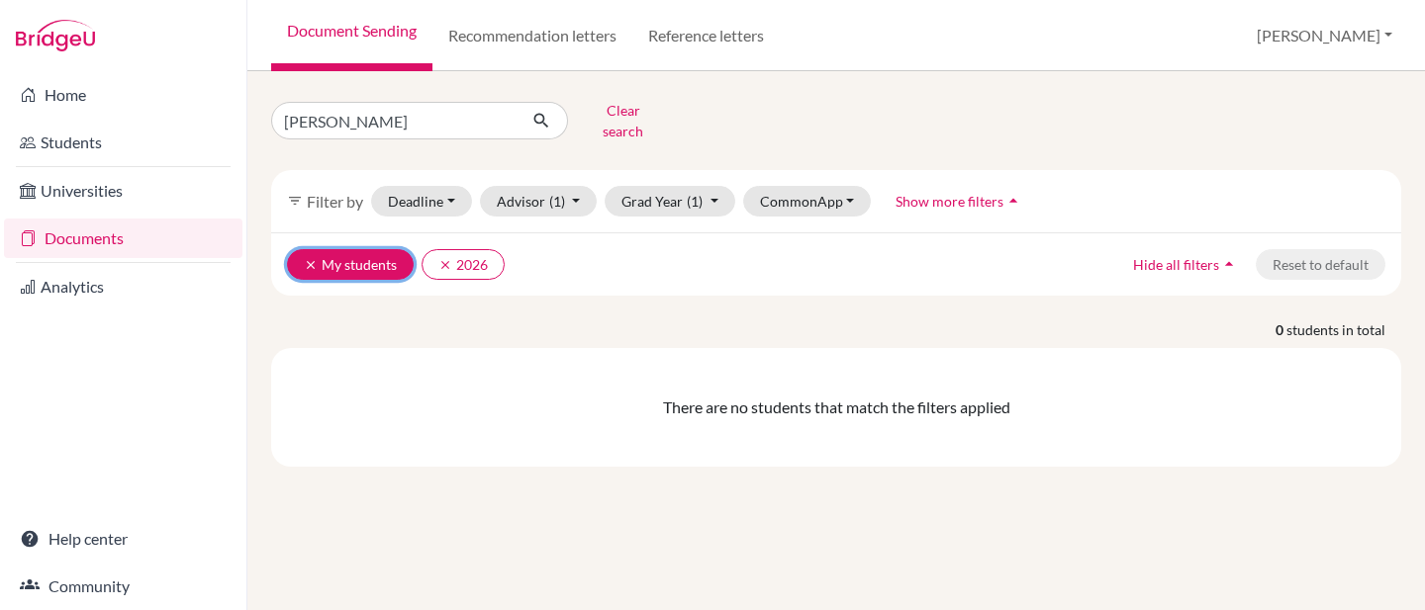
click at [306, 258] on icon "clear" at bounding box center [311, 265] width 14 height 14
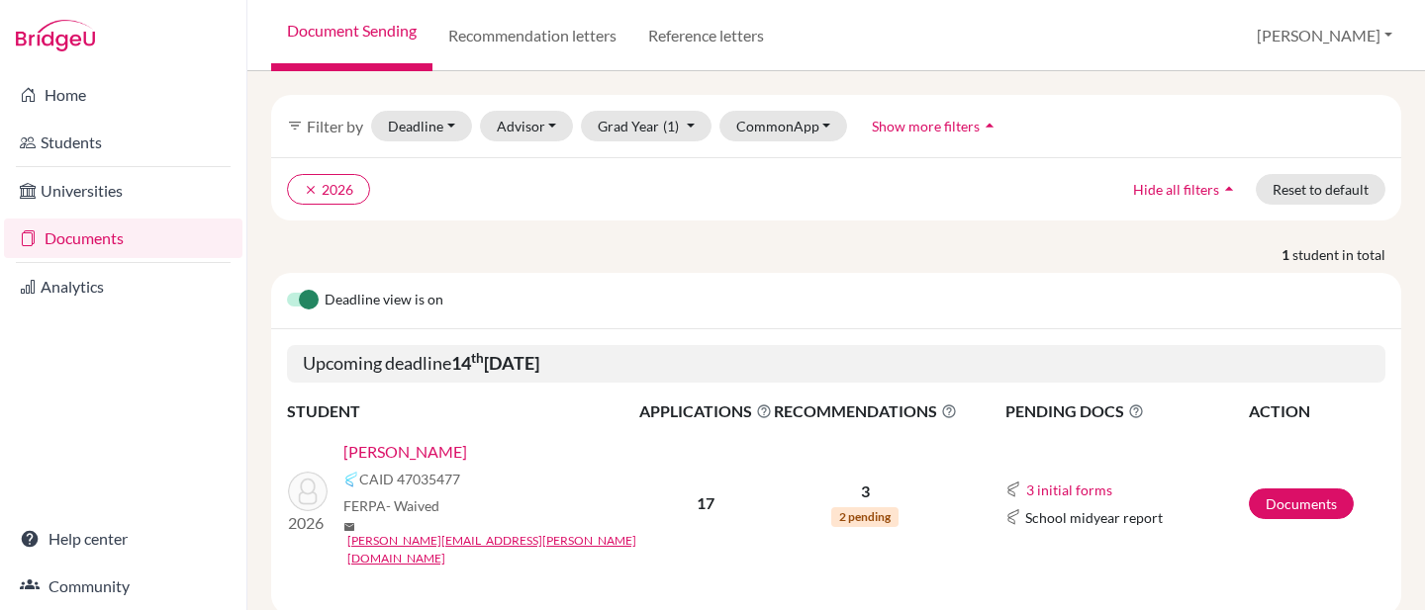
scroll to position [83, 0]
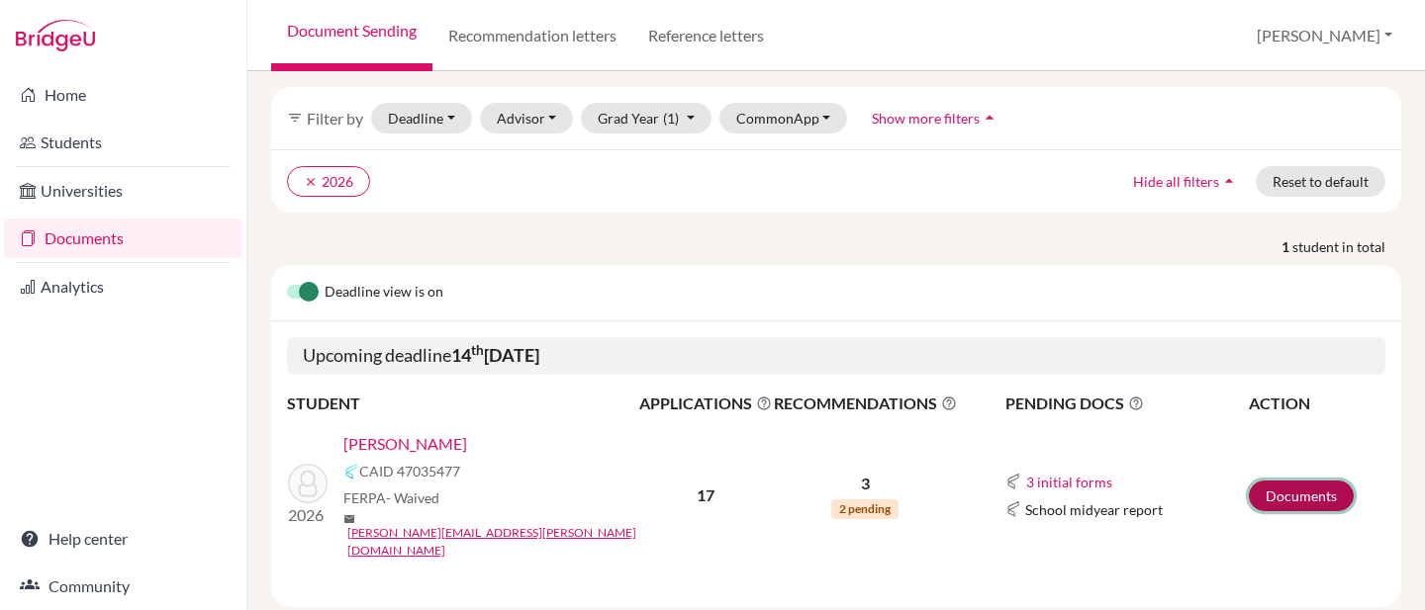
click at [1305, 481] on link "Documents" at bounding box center [1300, 496] width 105 height 31
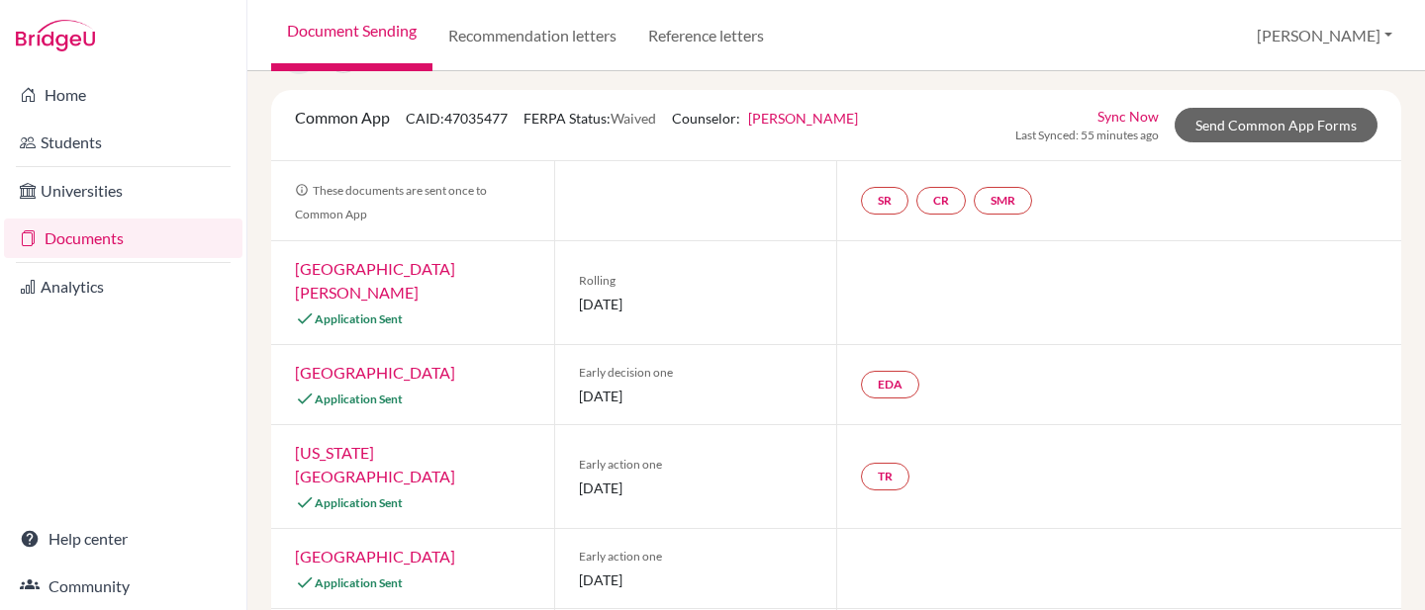
scroll to position [94, 0]
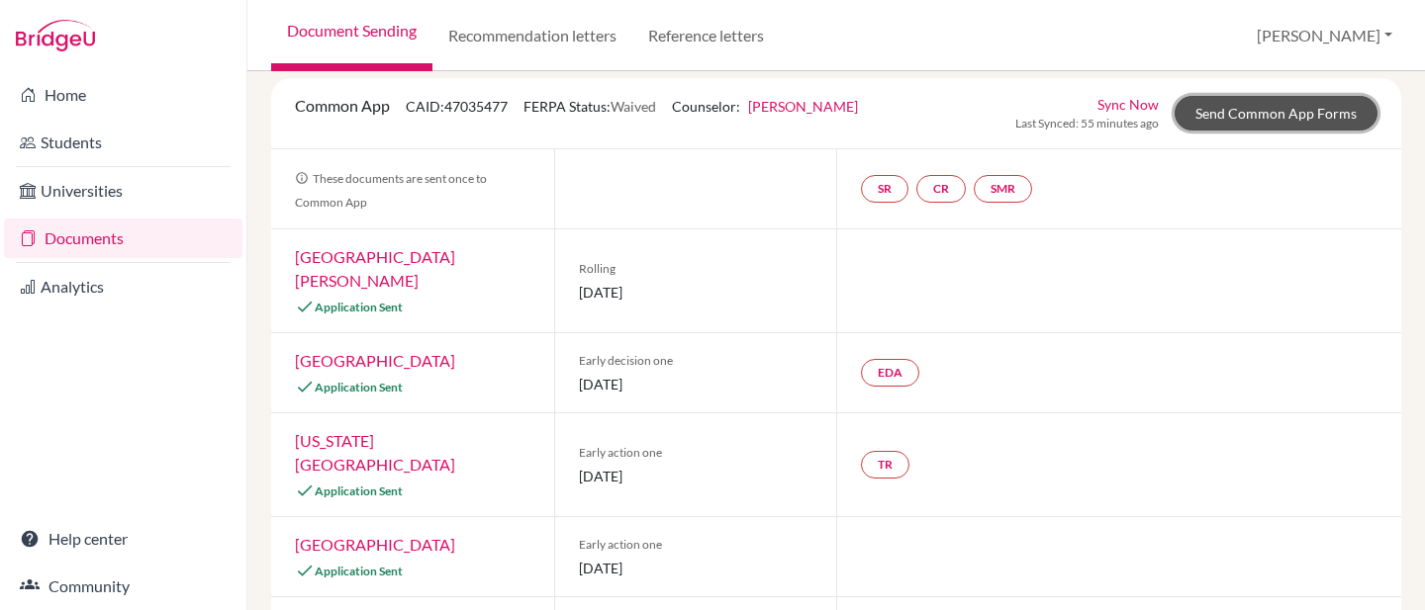
click at [1258, 112] on link "Send Common App Forms" at bounding box center [1275, 113] width 203 height 35
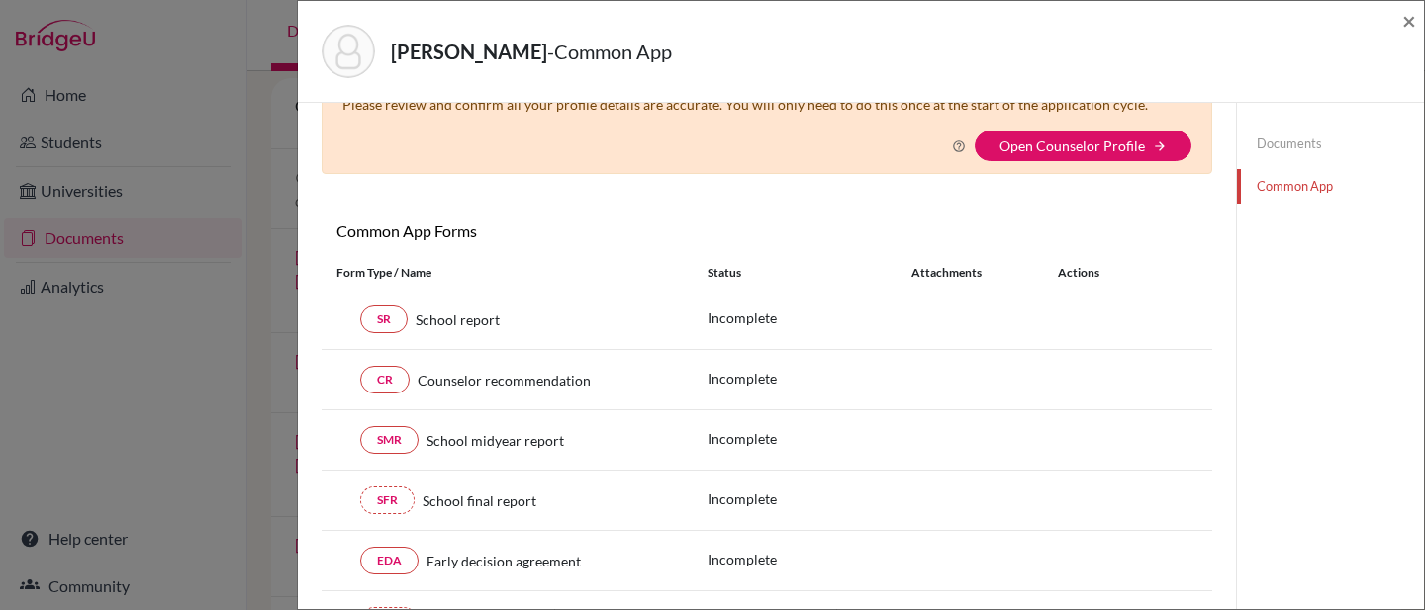
scroll to position [28, 0]
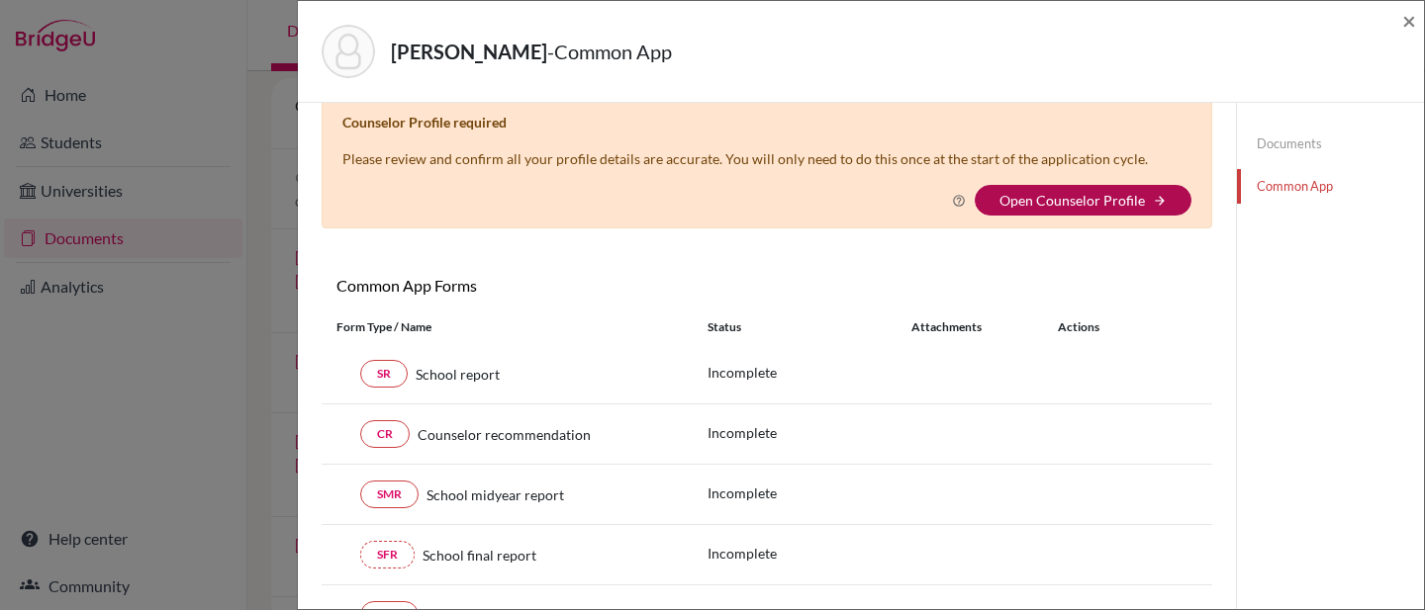
click at [1084, 202] on link "Open Counselor Profile" at bounding box center [1071, 200] width 145 height 17
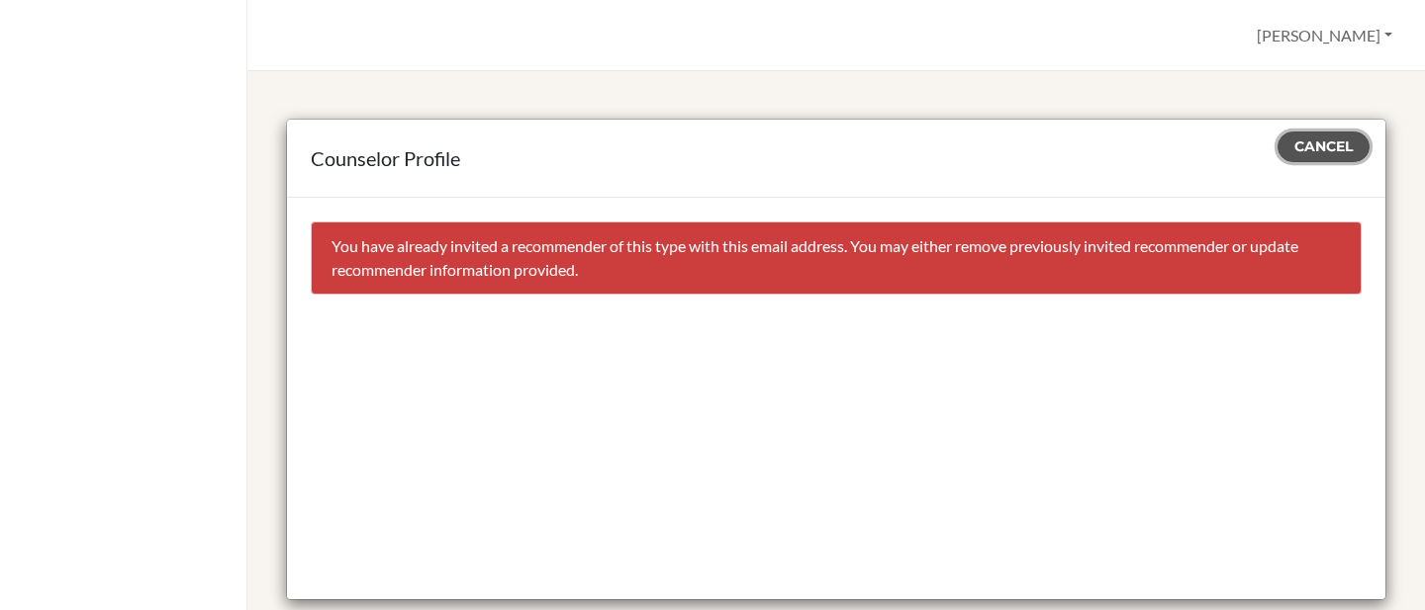
click at [1310, 143] on span "Cancel" at bounding box center [1323, 147] width 58 height 18
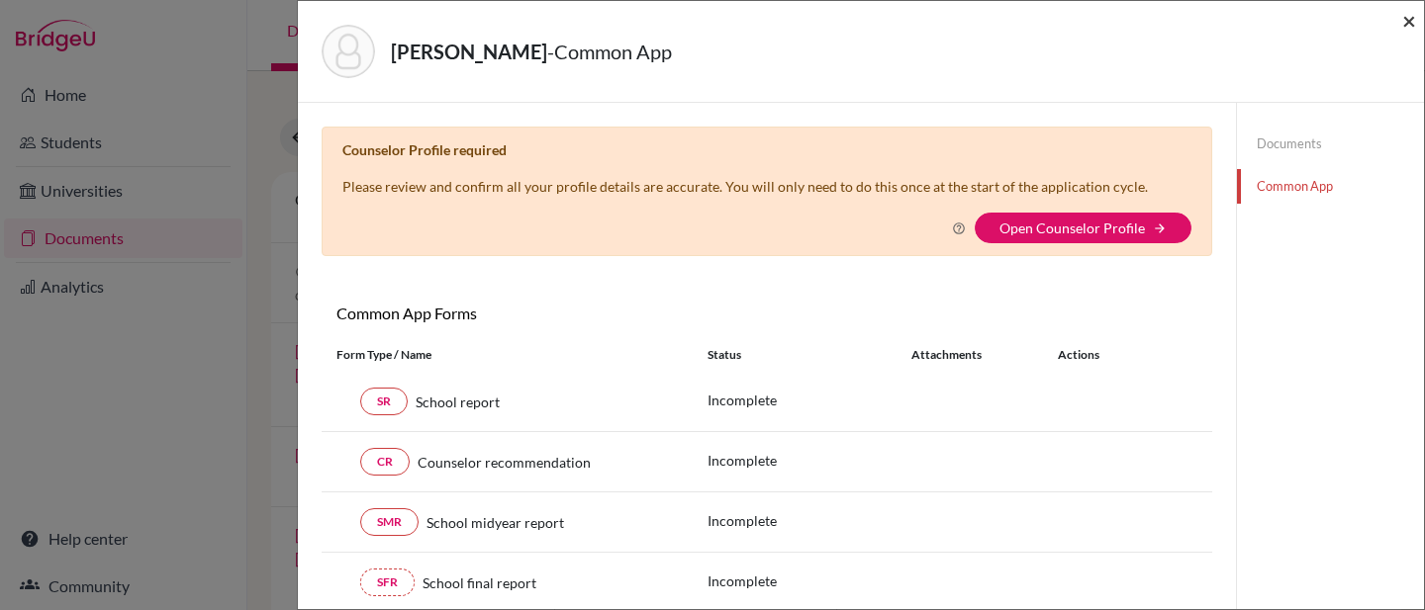
click at [1403, 21] on span "×" at bounding box center [1409, 20] width 14 height 29
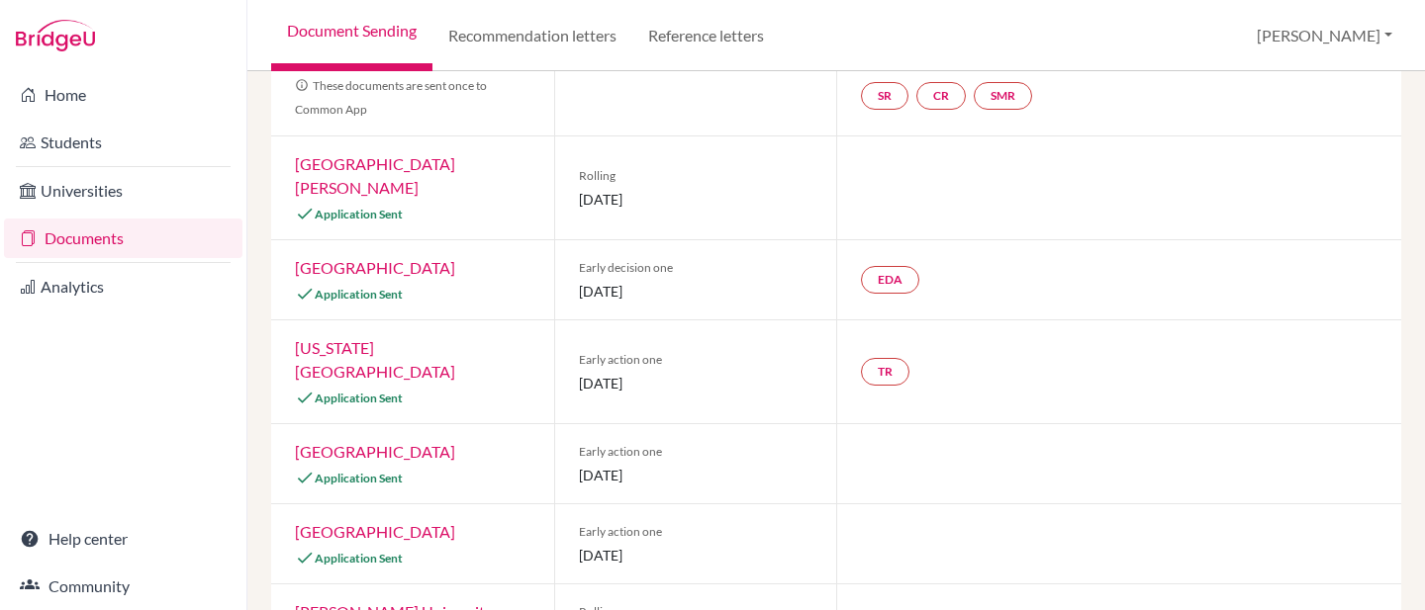
scroll to position [167, 0]
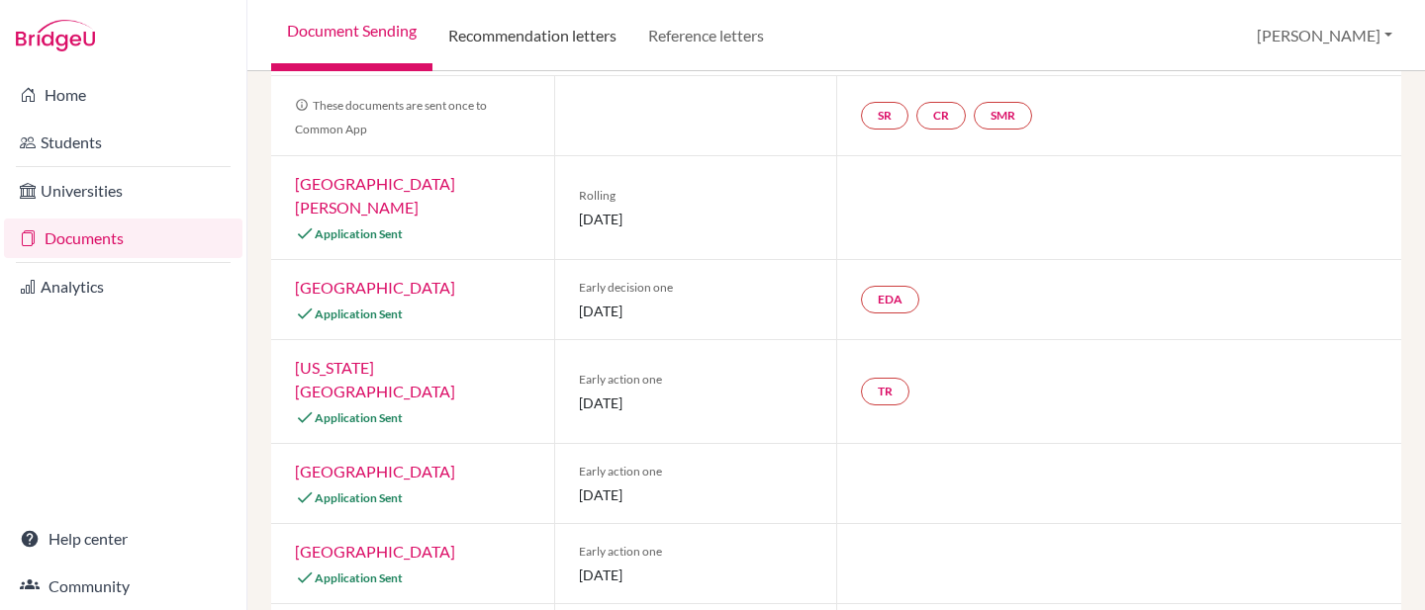
click at [586, 26] on link "Recommendation letters" at bounding box center [532, 35] width 200 height 71
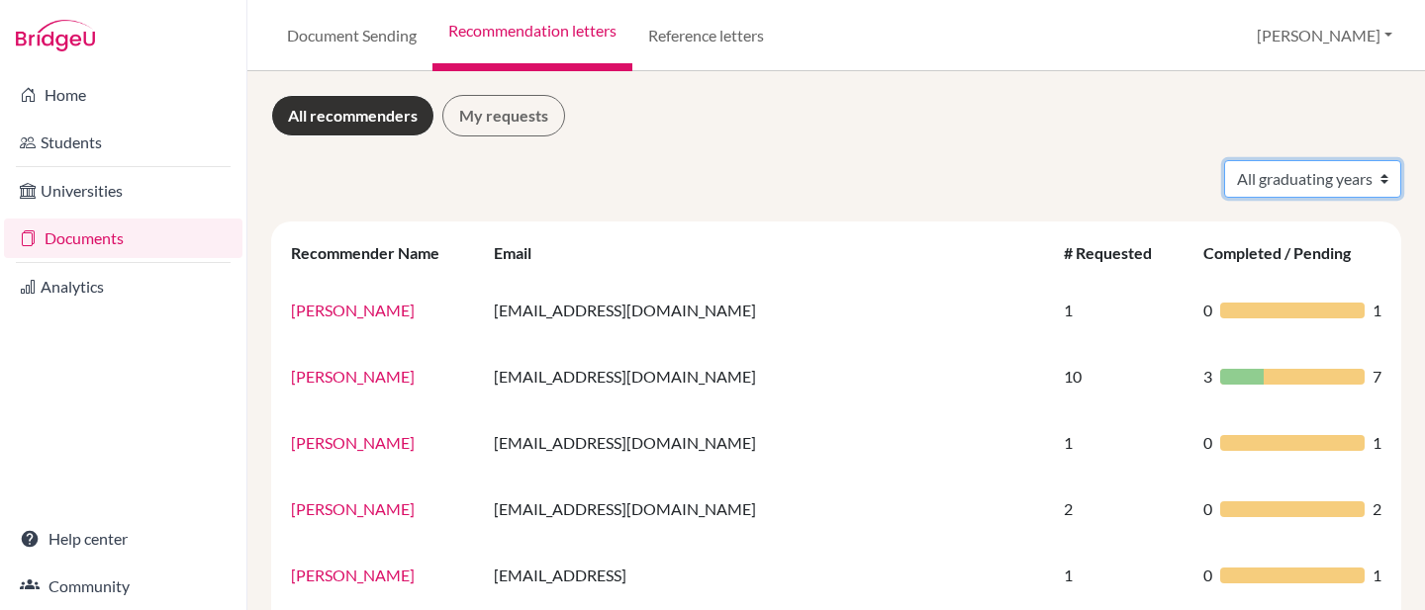
click at [1289, 187] on select "All graduating years 2024 2026" at bounding box center [1312, 179] width 177 height 38
select select "2026"
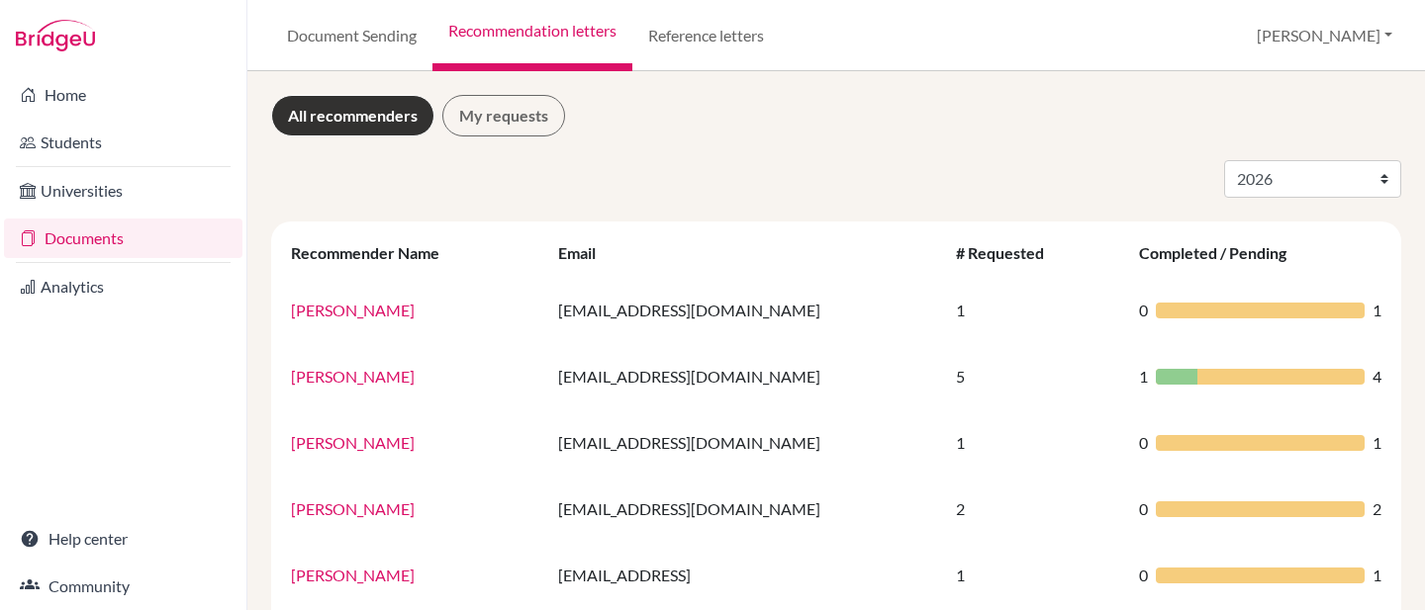
select select "2026"
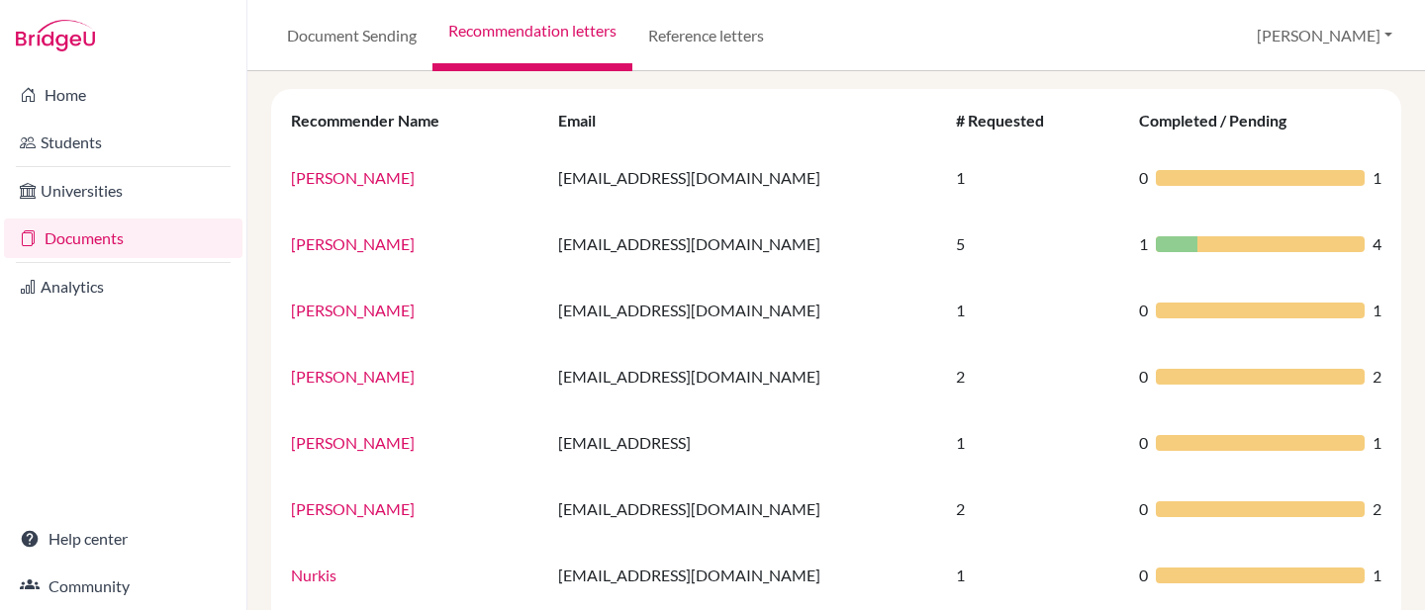
scroll to position [134, 0]
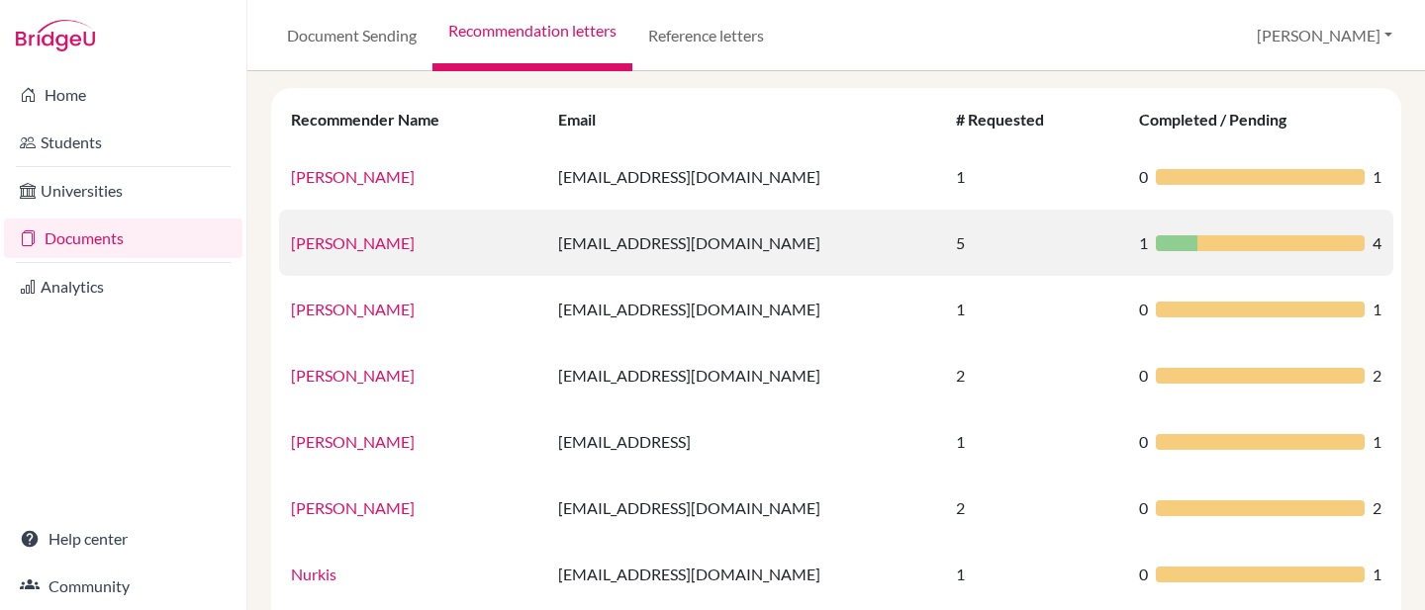
click at [357, 229] on td "[PERSON_NAME]" at bounding box center [412, 243] width 267 height 66
click at [360, 239] on link "[PERSON_NAME]" at bounding box center [353, 242] width 124 height 19
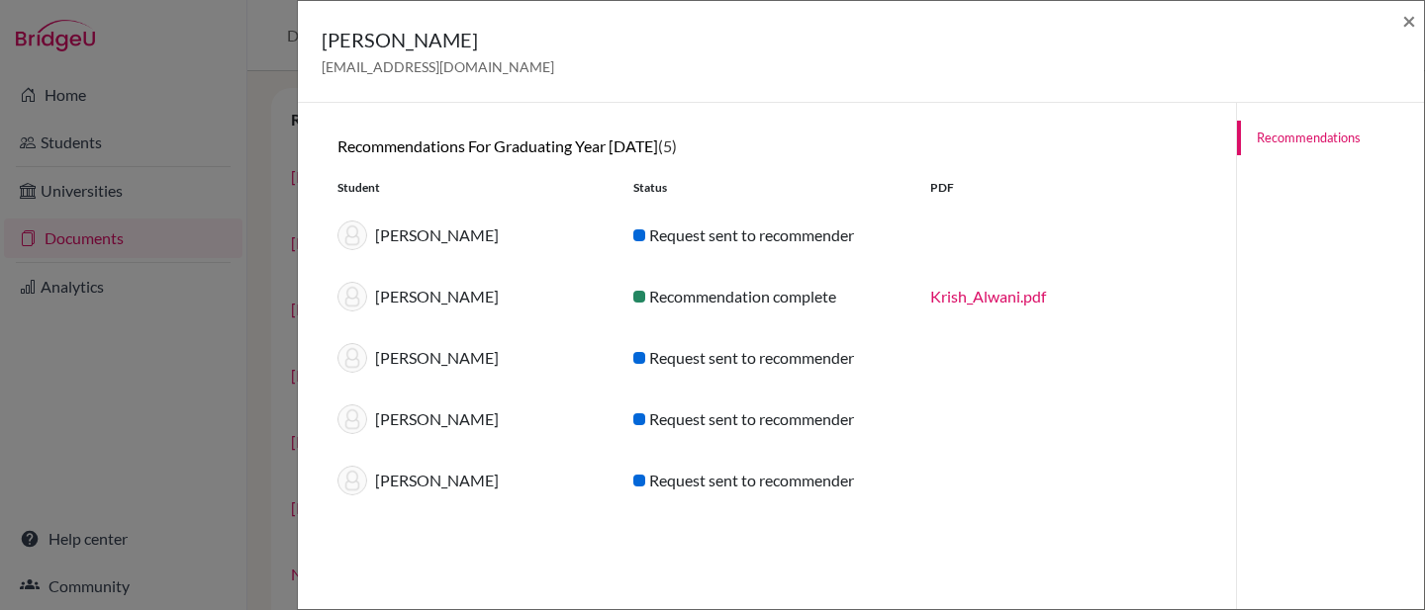
scroll to position [0, 0]
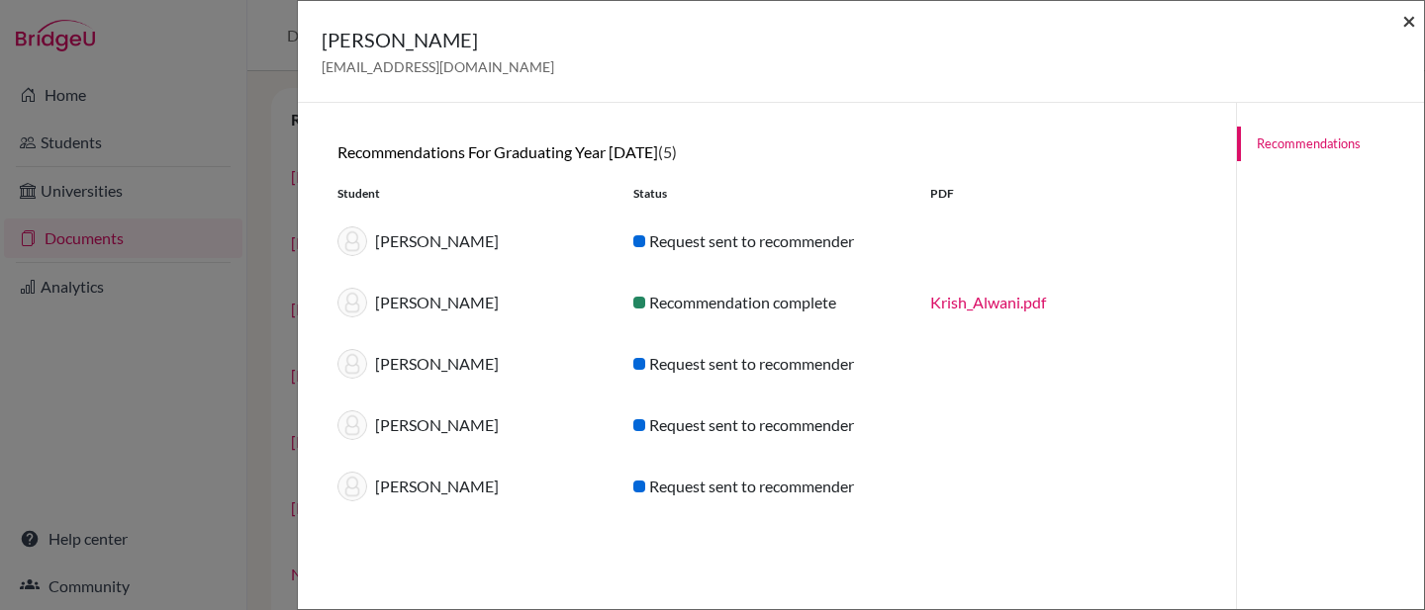
click at [1407, 18] on span "×" at bounding box center [1409, 20] width 14 height 29
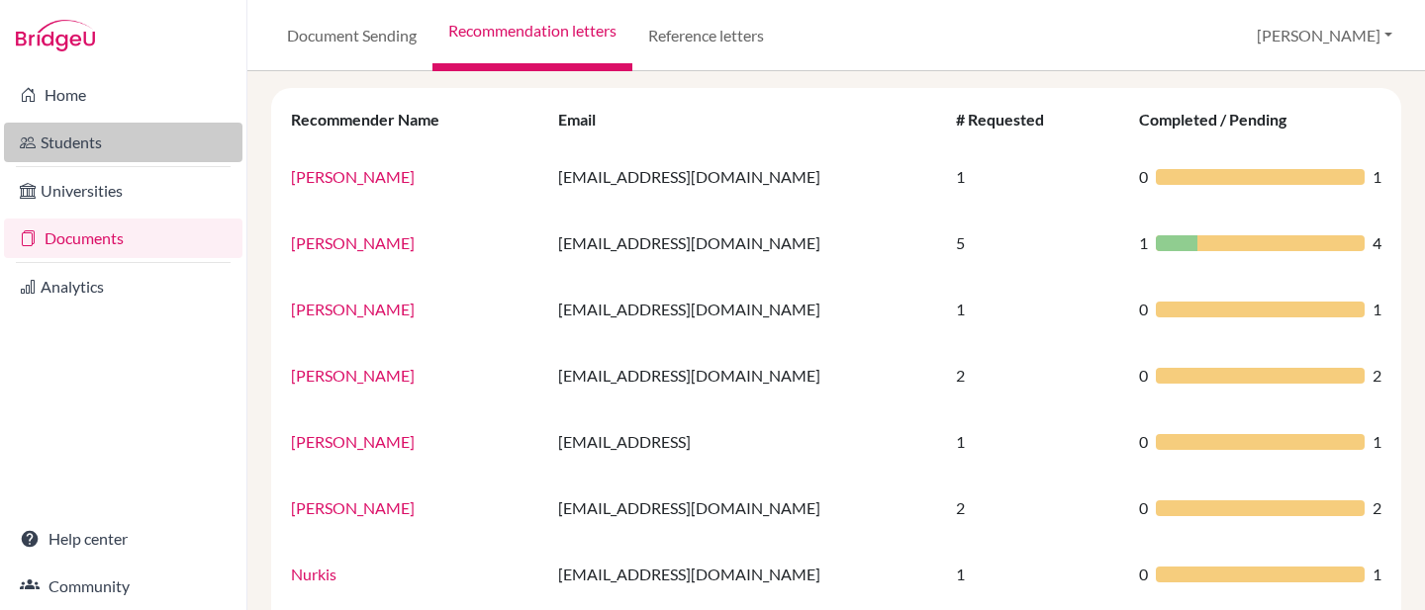
click at [99, 152] on link "Students" at bounding box center [123, 143] width 238 height 40
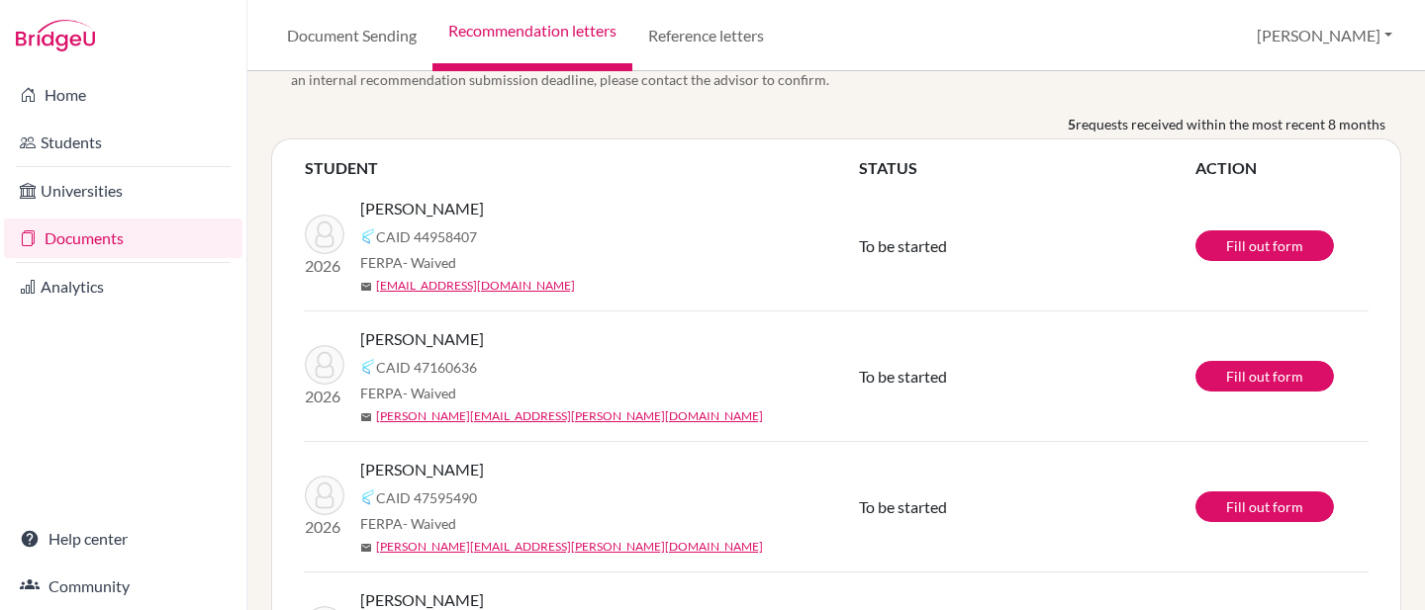
scroll to position [81, 0]
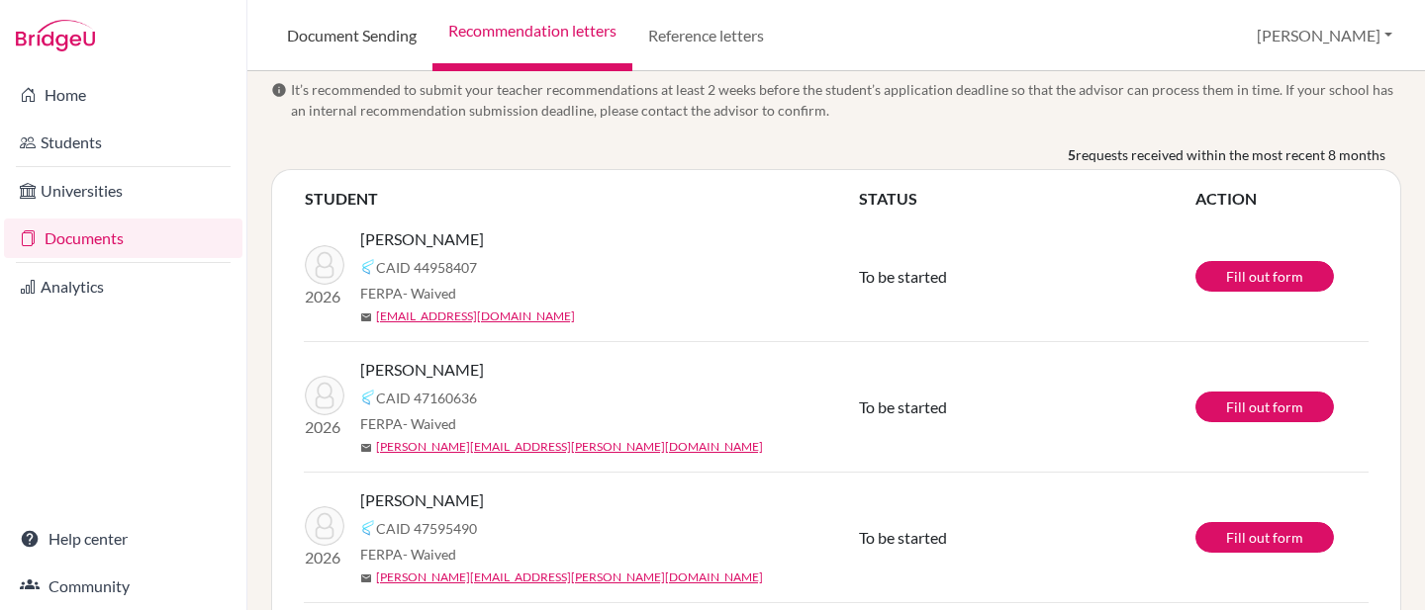
click at [371, 28] on link "Document Sending" at bounding box center [351, 35] width 161 height 71
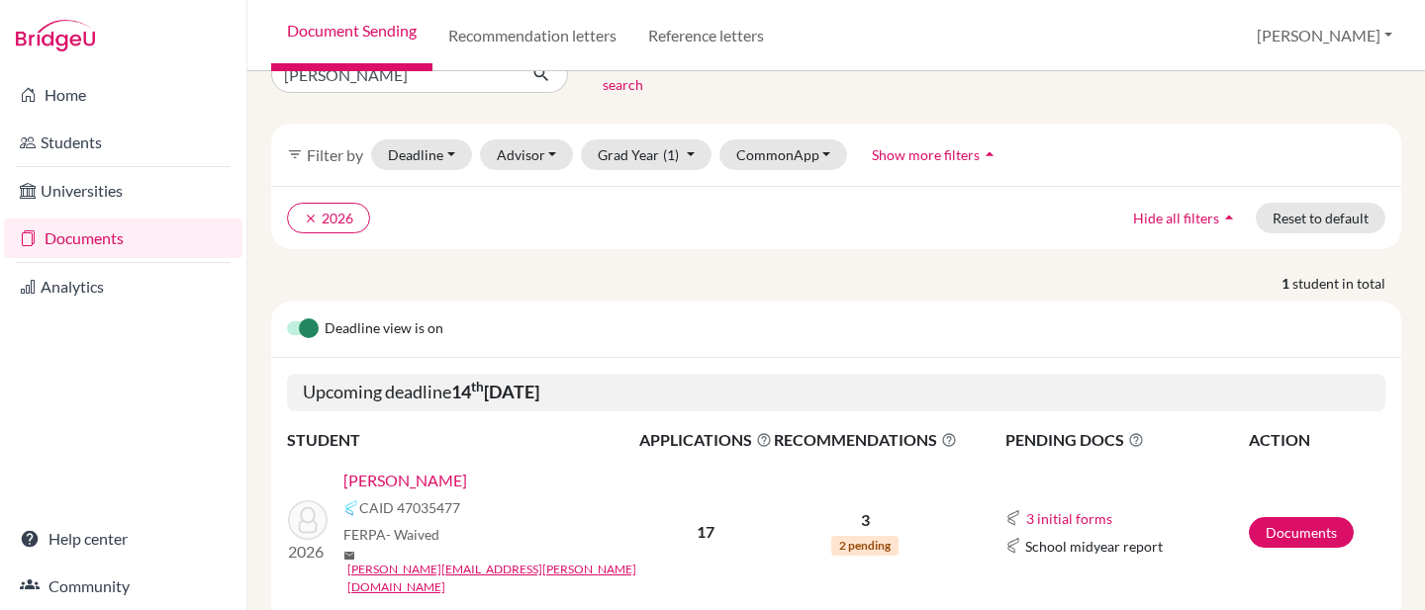
scroll to position [83, 0]
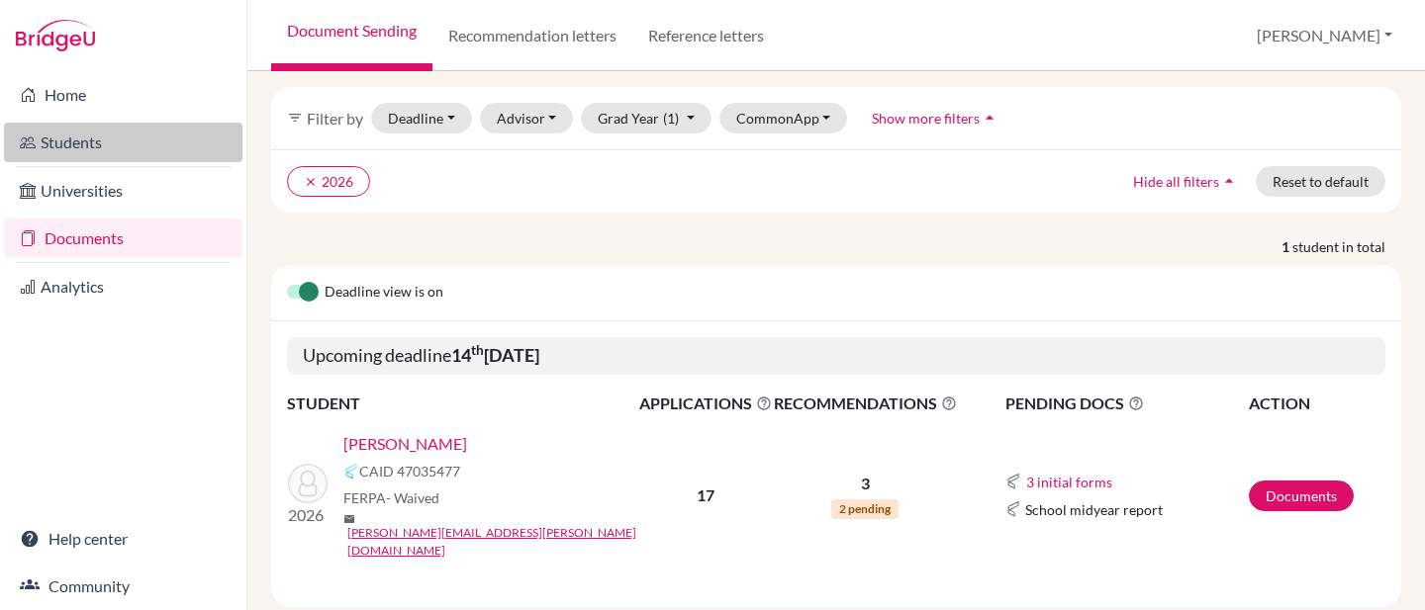
click at [86, 132] on link "Students" at bounding box center [123, 143] width 238 height 40
click at [527, 24] on link "Recommendation letters" at bounding box center [532, 35] width 200 height 71
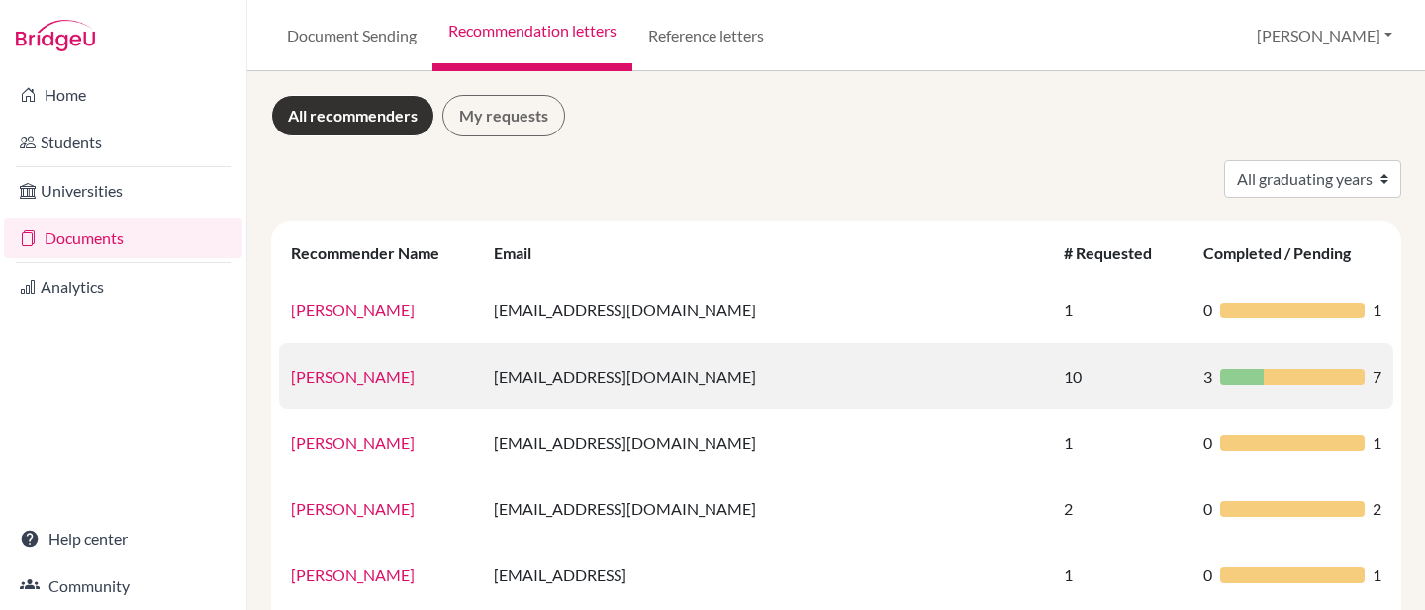
click at [359, 375] on link "Ms. Deborah Kunder" at bounding box center [353, 376] width 124 height 19
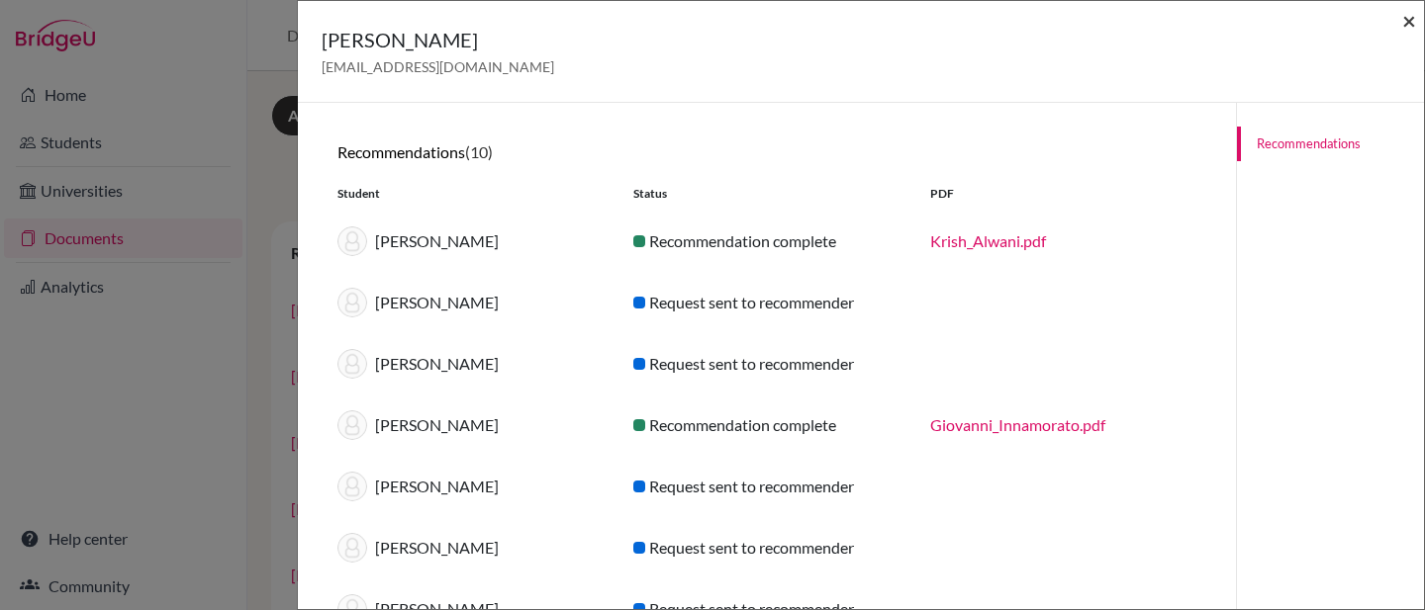
click at [1404, 19] on span "×" at bounding box center [1409, 20] width 14 height 29
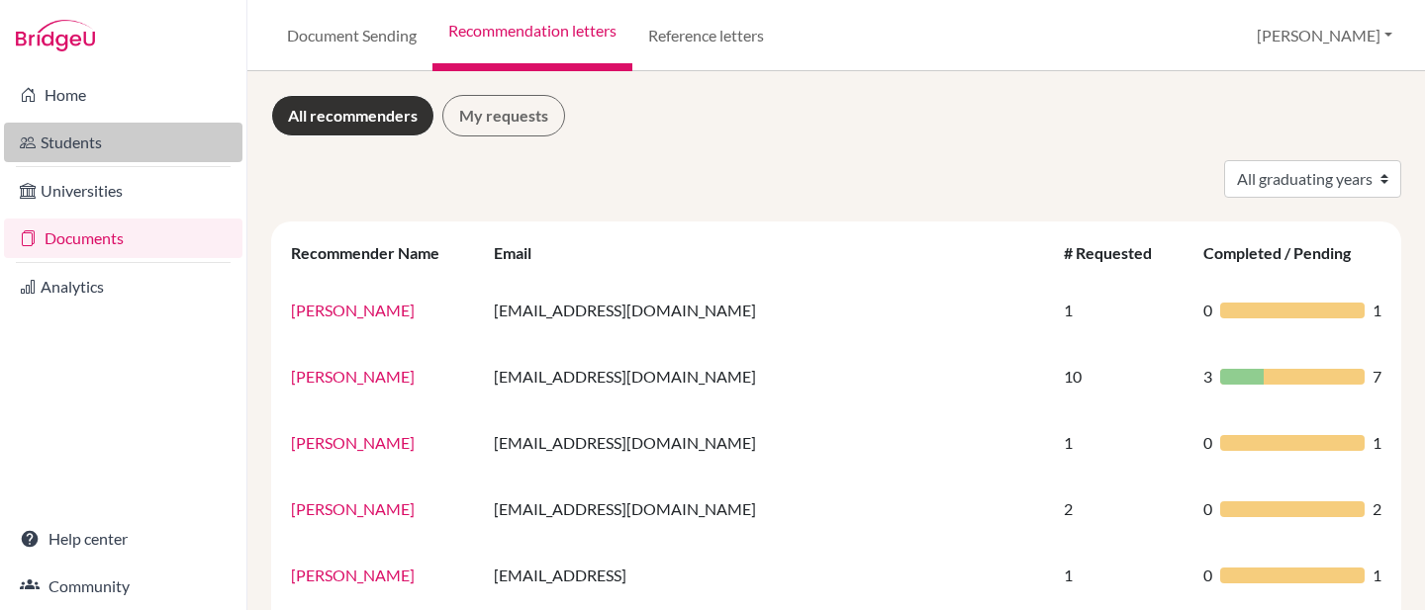
click at [83, 140] on link "Students" at bounding box center [123, 143] width 238 height 40
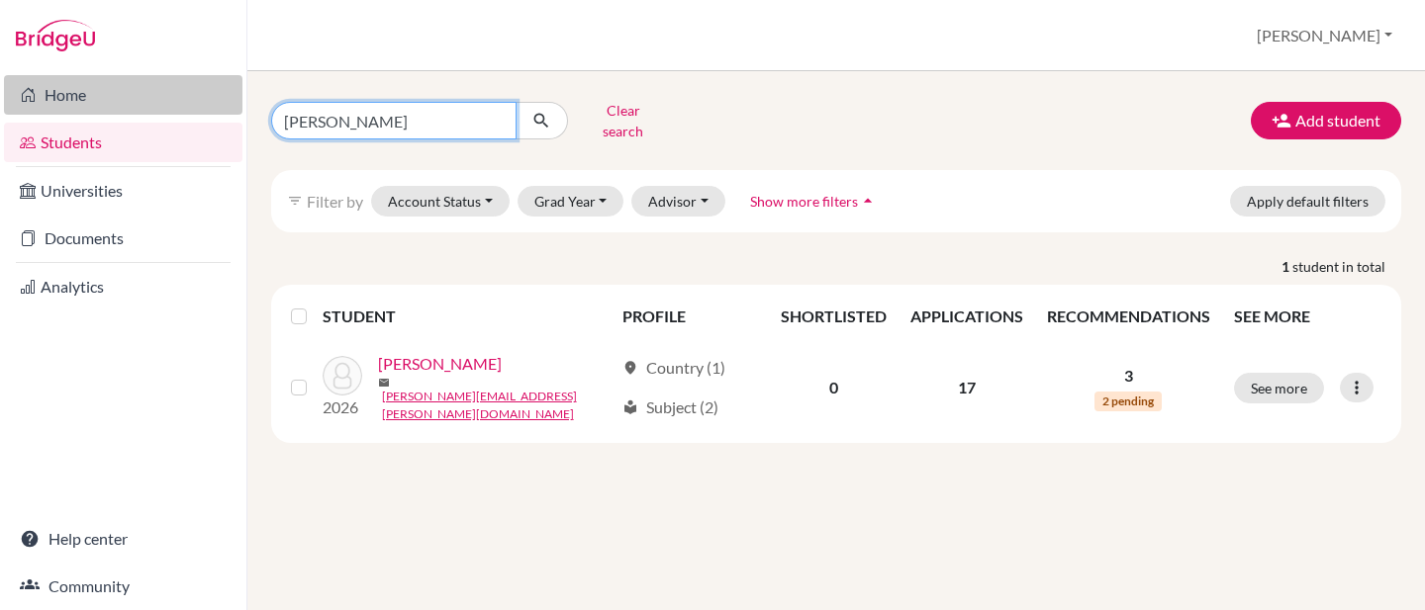
drag, startPoint x: 339, startPoint y: 117, endPoint x: 120, endPoint y: 84, distance: 222.0
click at [120, 84] on div "Home Students Universities Documents Analytics Help center Community Students o…" at bounding box center [712, 305] width 1425 height 610
click at [479, 109] on input "Find student by name..." at bounding box center [393, 121] width 245 height 38
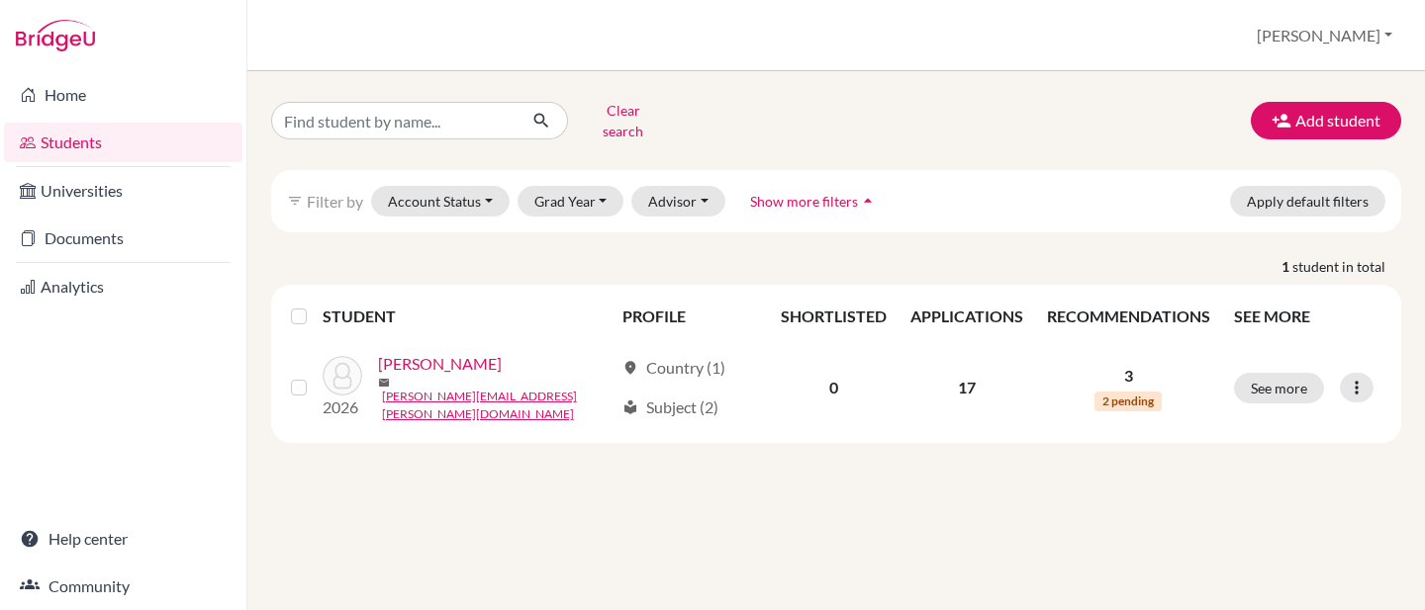
click at [872, 112] on div "Clear search Add student" at bounding box center [835, 120] width 1159 height 51
click at [618, 111] on button "Clear search" at bounding box center [623, 120] width 110 height 51
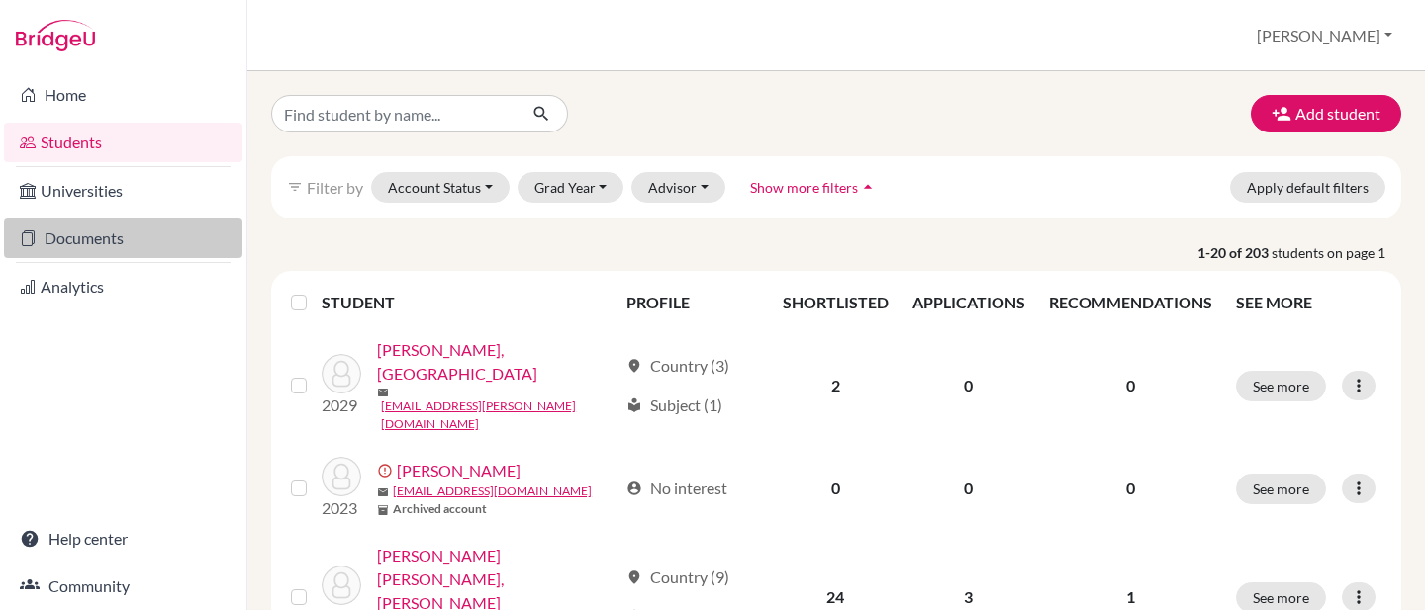
click at [121, 250] on link "Documents" at bounding box center [123, 239] width 238 height 40
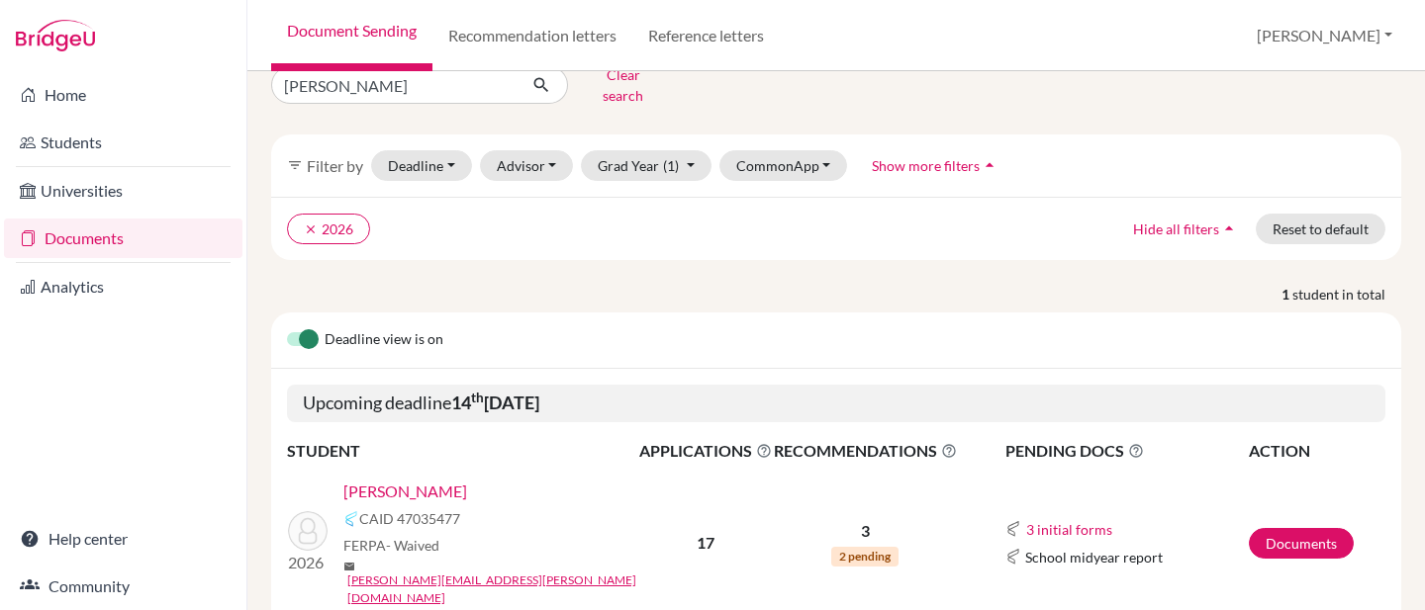
scroll to position [11, 0]
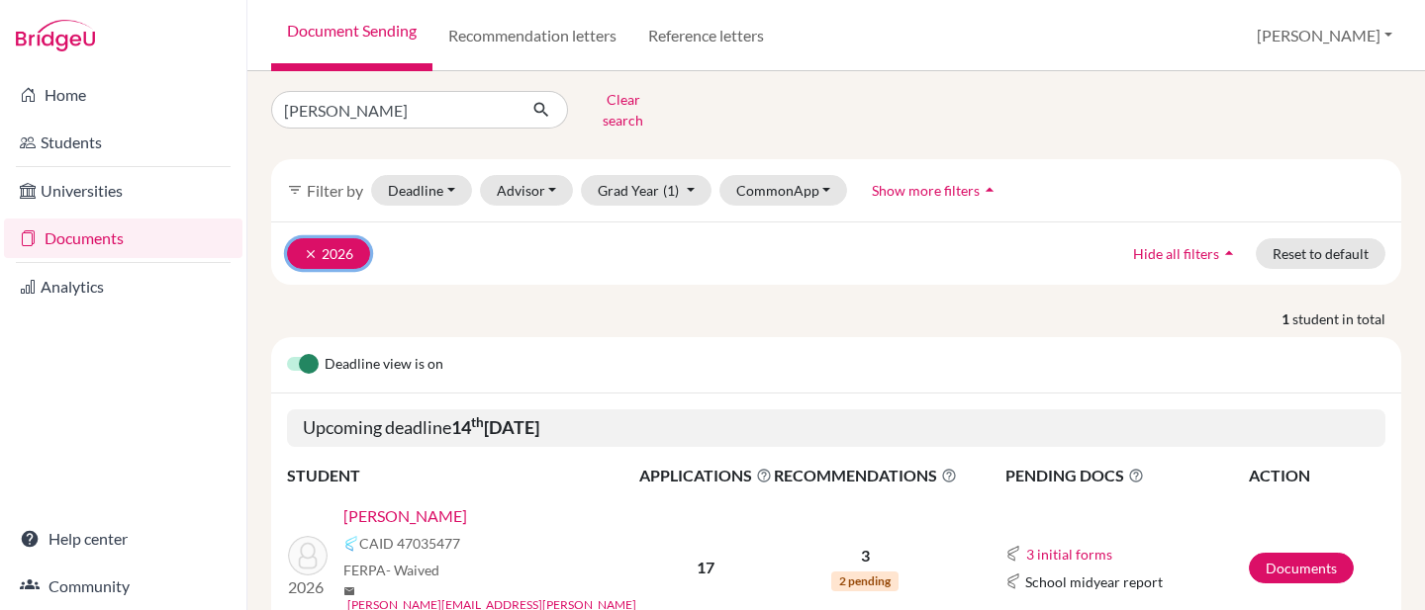
click at [303, 240] on button "clear 2026" at bounding box center [328, 253] width 83 height 31
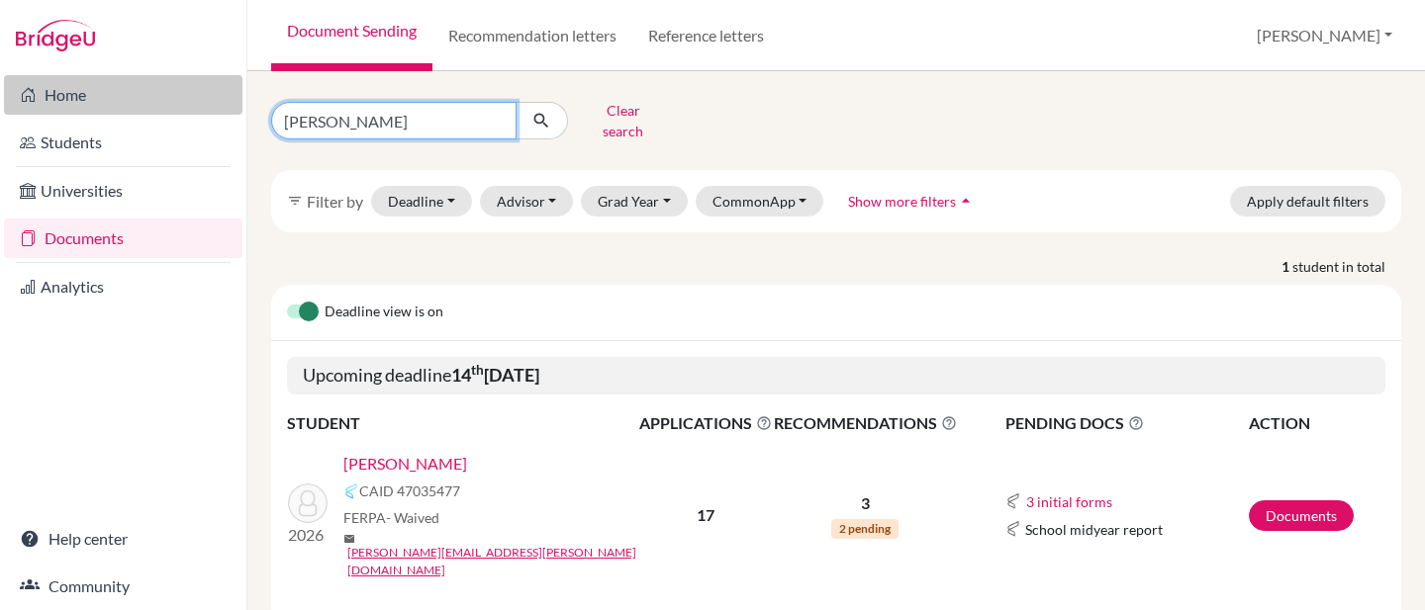
drag, startPoint x: 337, startPoint y: 111, endPoint x: 209, endPoint y: 105, distance: 128.7
click at [221, 105] on div "Home Students Universities Documents Analytics Help center Community Document S…" at bounding box center [712, 305] width 1425 height 610
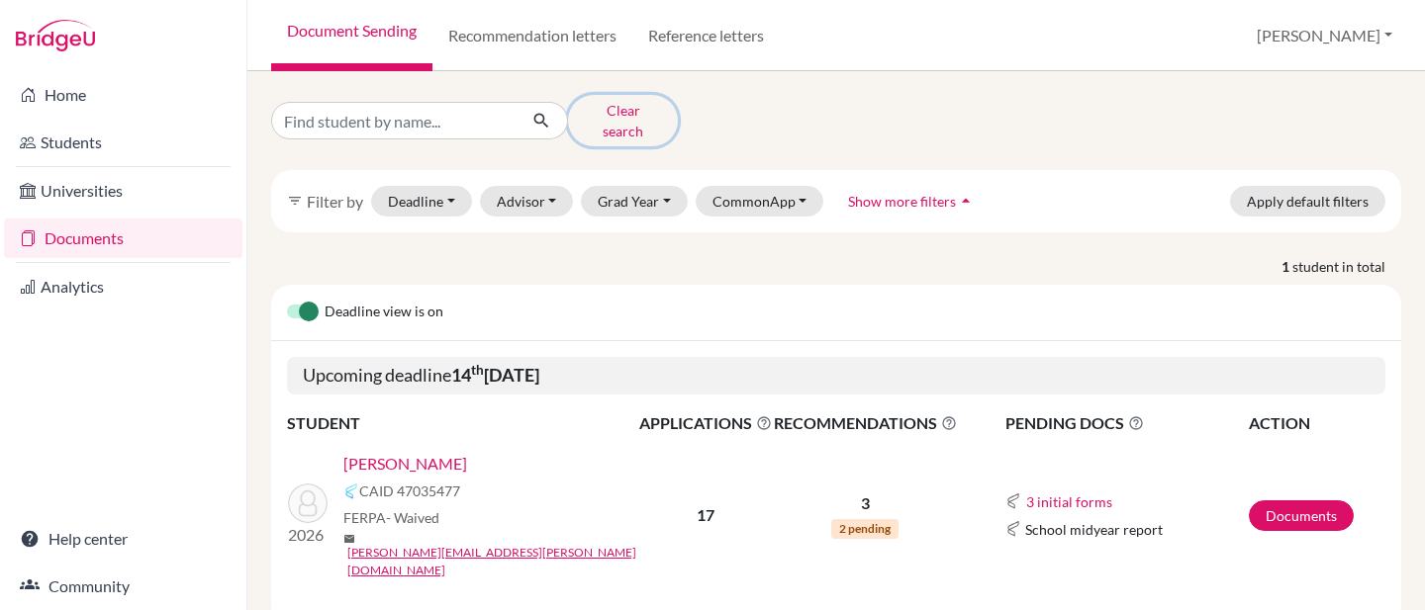
click at [633, 115] on button "Clear search" at bounding box center [623, 120] width 110 height 51
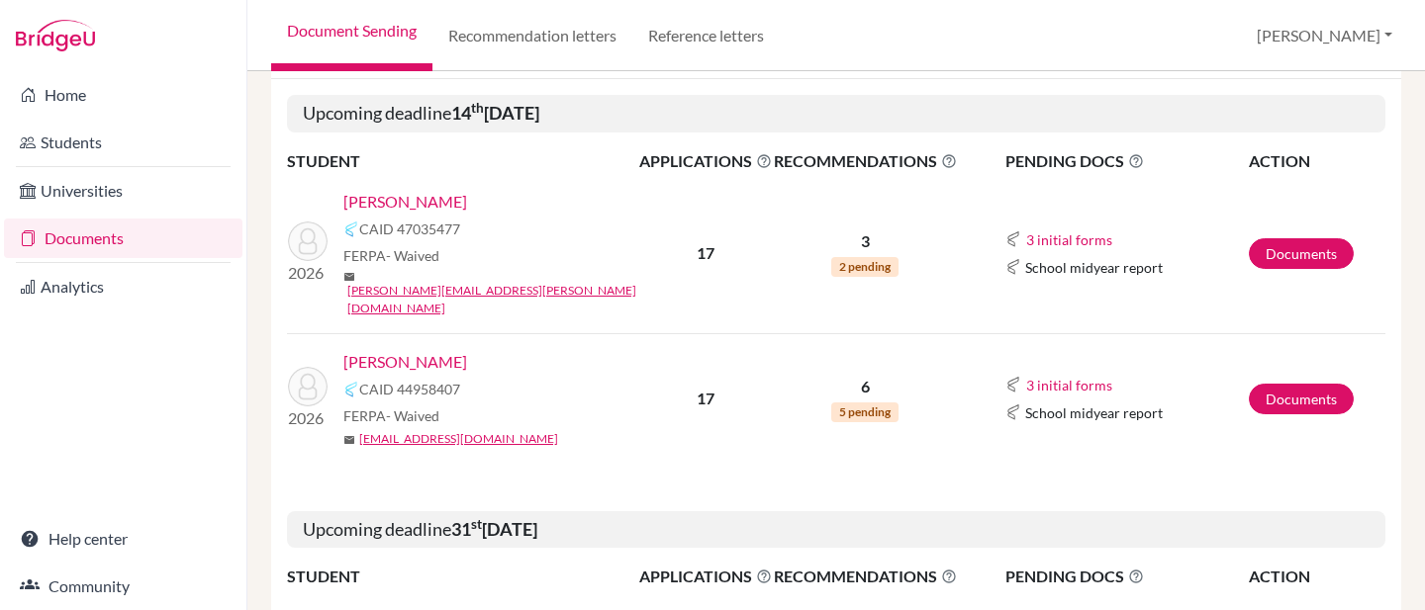
scroll to position [245, 0]
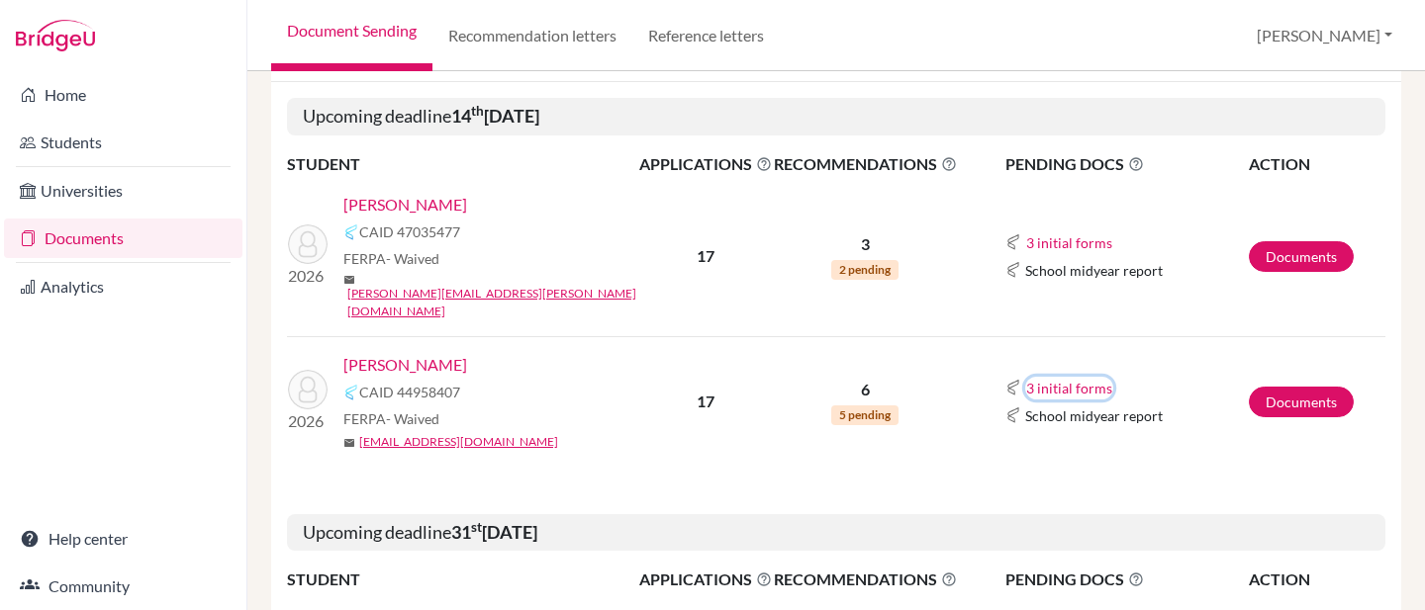
click at [1059, 377] on button "3 initial forms" at bounding box center [1069, 388] width 88 height 23
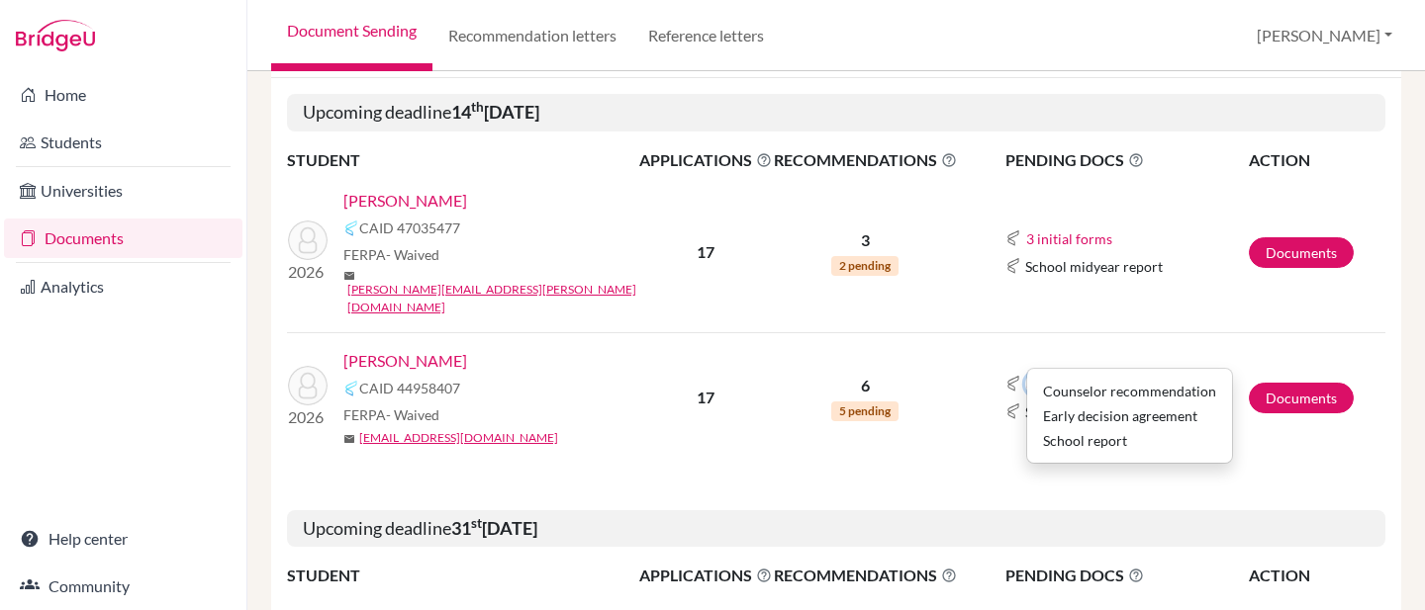
scroll to position [309, 0]
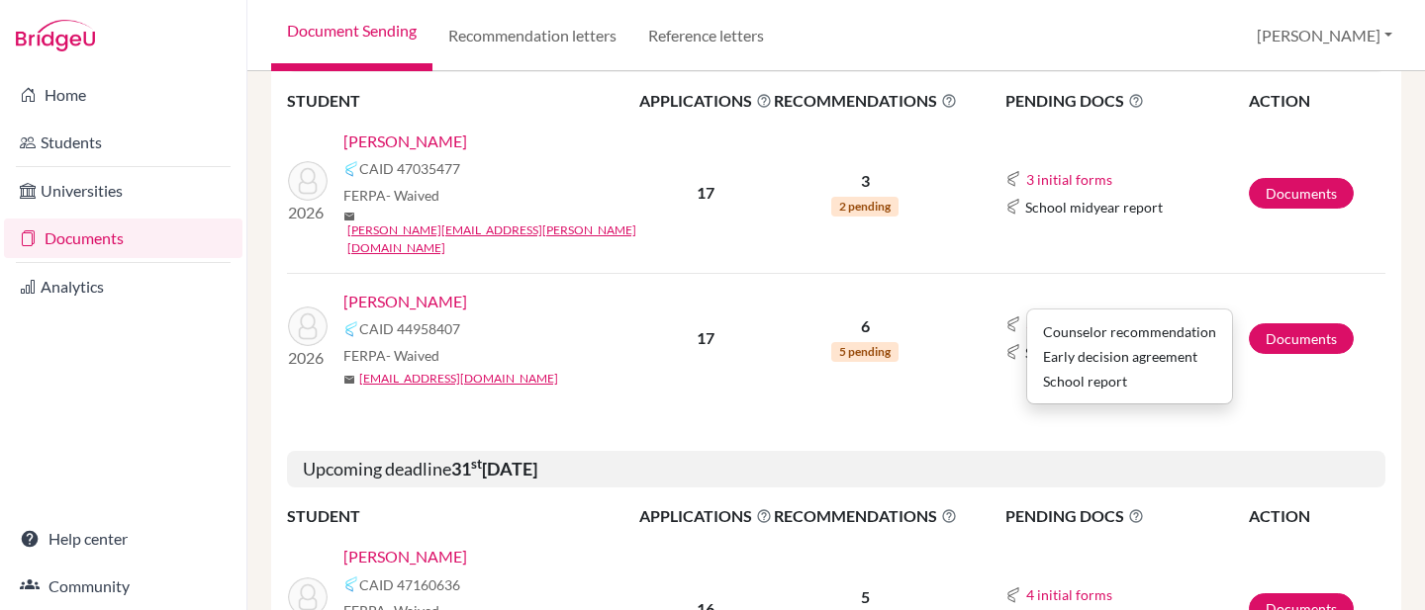
click at [410, 290] on link "[PERSON_NAME]" at bounding box center [405, 302] width 124 height 24
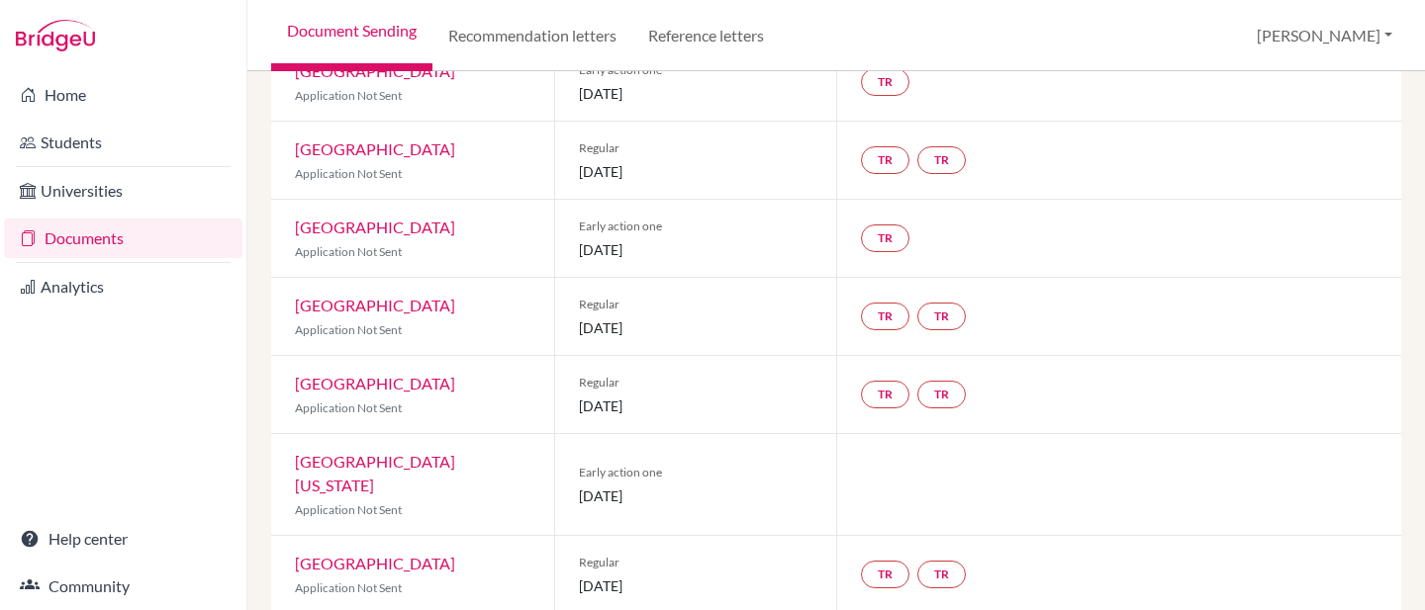
scroll to position [415, 0]
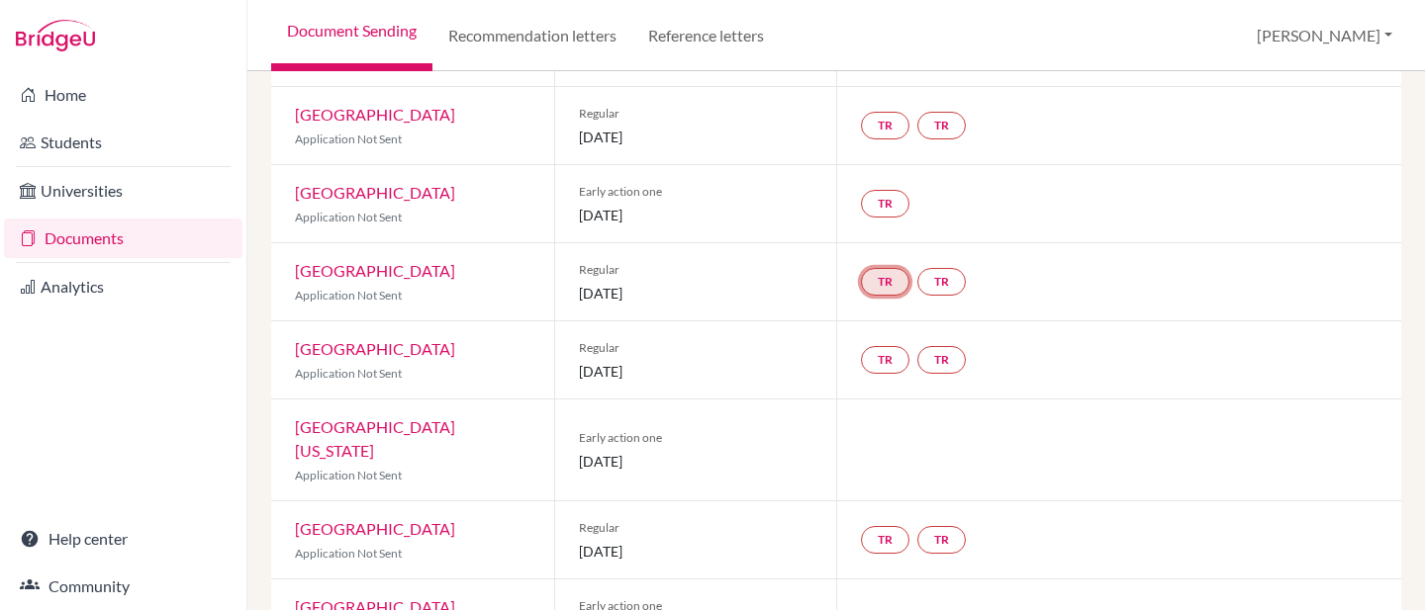
click at [890, 277] on link "TR" at bounding box center [885, 282] width 48 height 28
click at [946, 282] on link "TR" at bounding box center [941, 282] width 48 height 28
click at [1054, 279] on div "TR TR Teacher recommendation Incomplete" at bounding box center [1118, 281] width 565 height 77
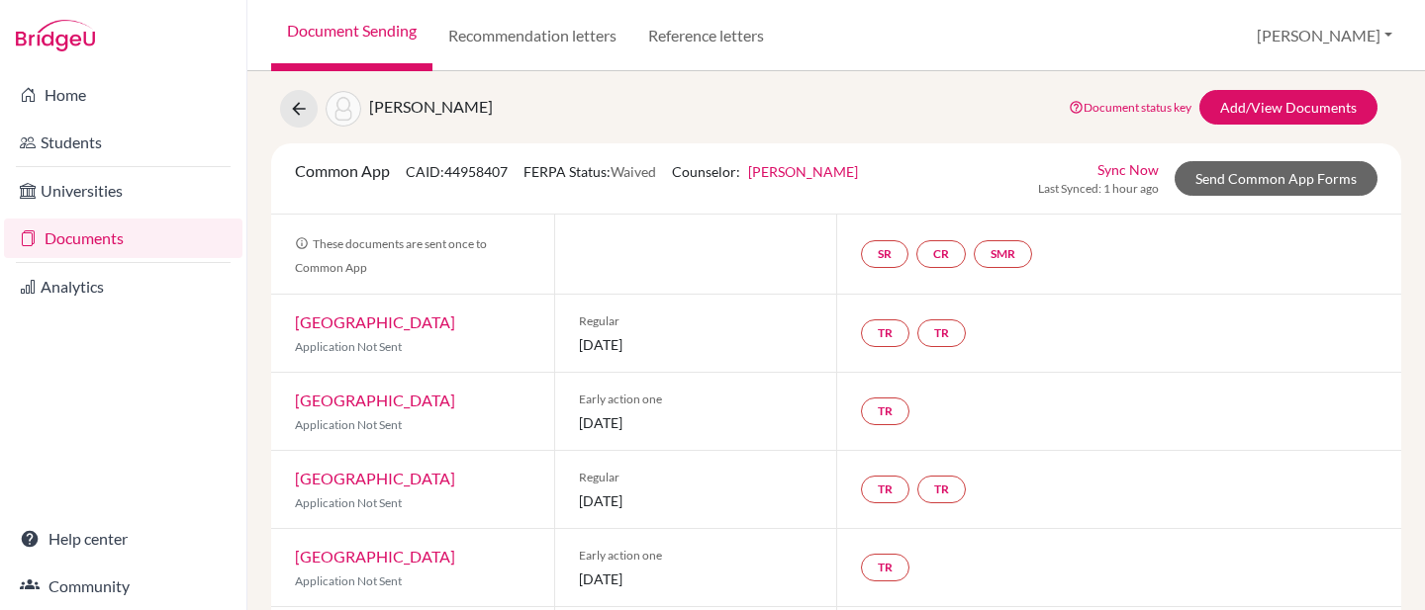
scroll to position [0, 0]
